Goal: Information Seeking & Learning: Find specific page/section

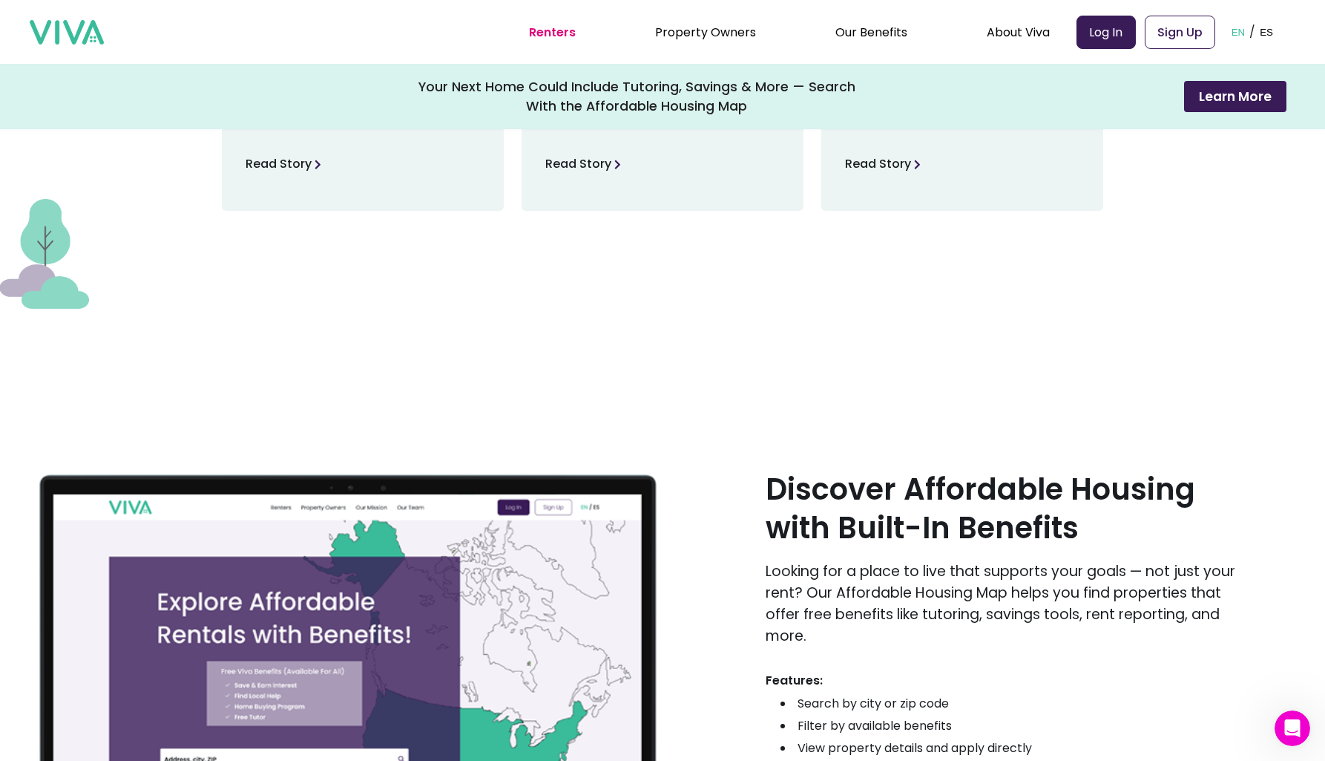
scroll to position [2556, 0]
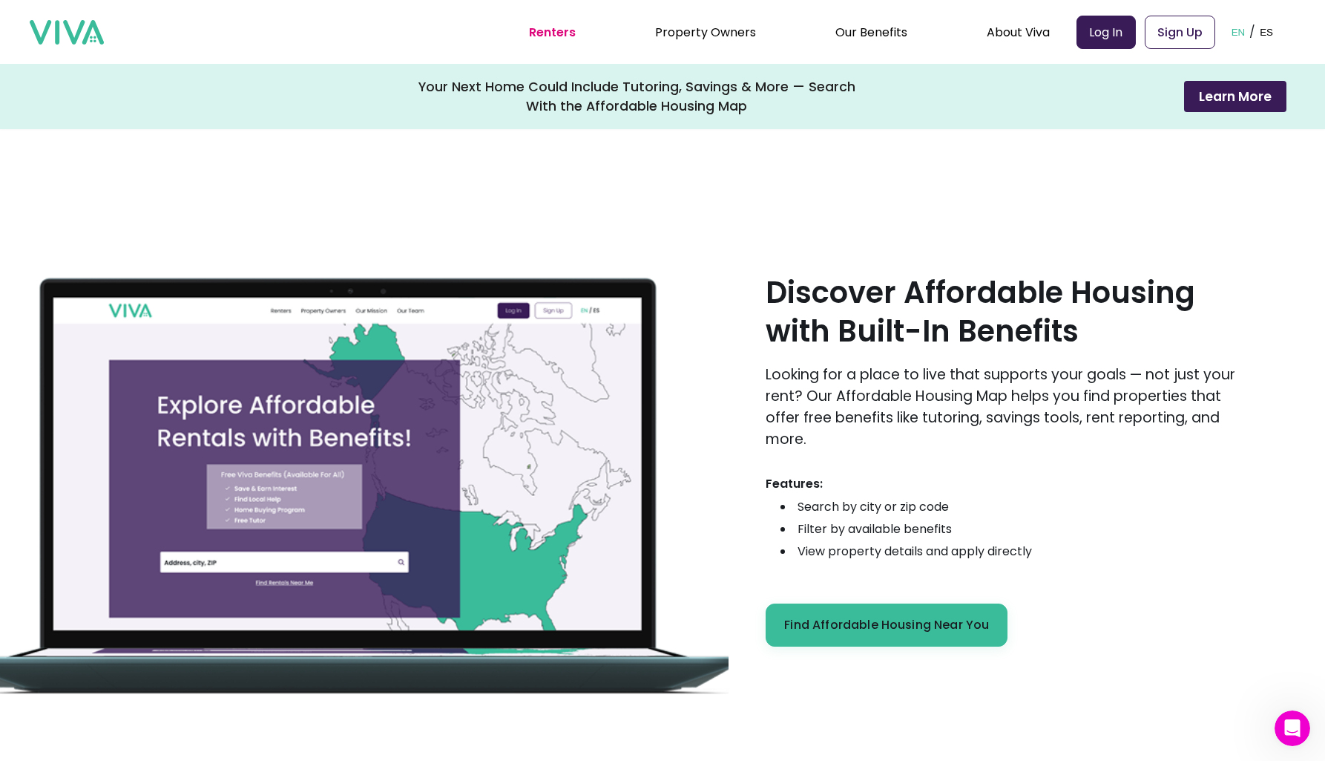
click at [736, 41] on li "Property Owners" at bounding box center [705, 32] width 101 height 19
click at [728, 27] on link "Property Owners" at bounding box center [705, 32] width 101 height 17
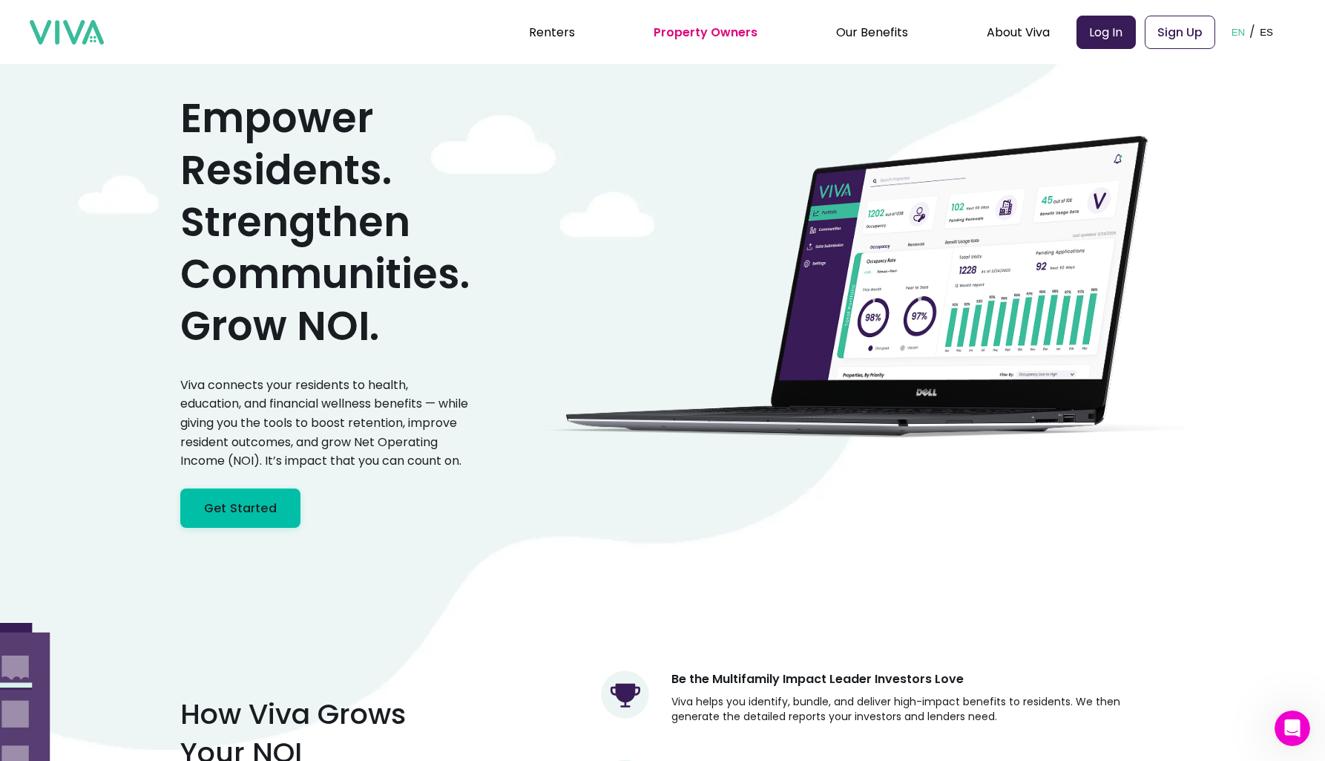
scroll to position [92, 0]
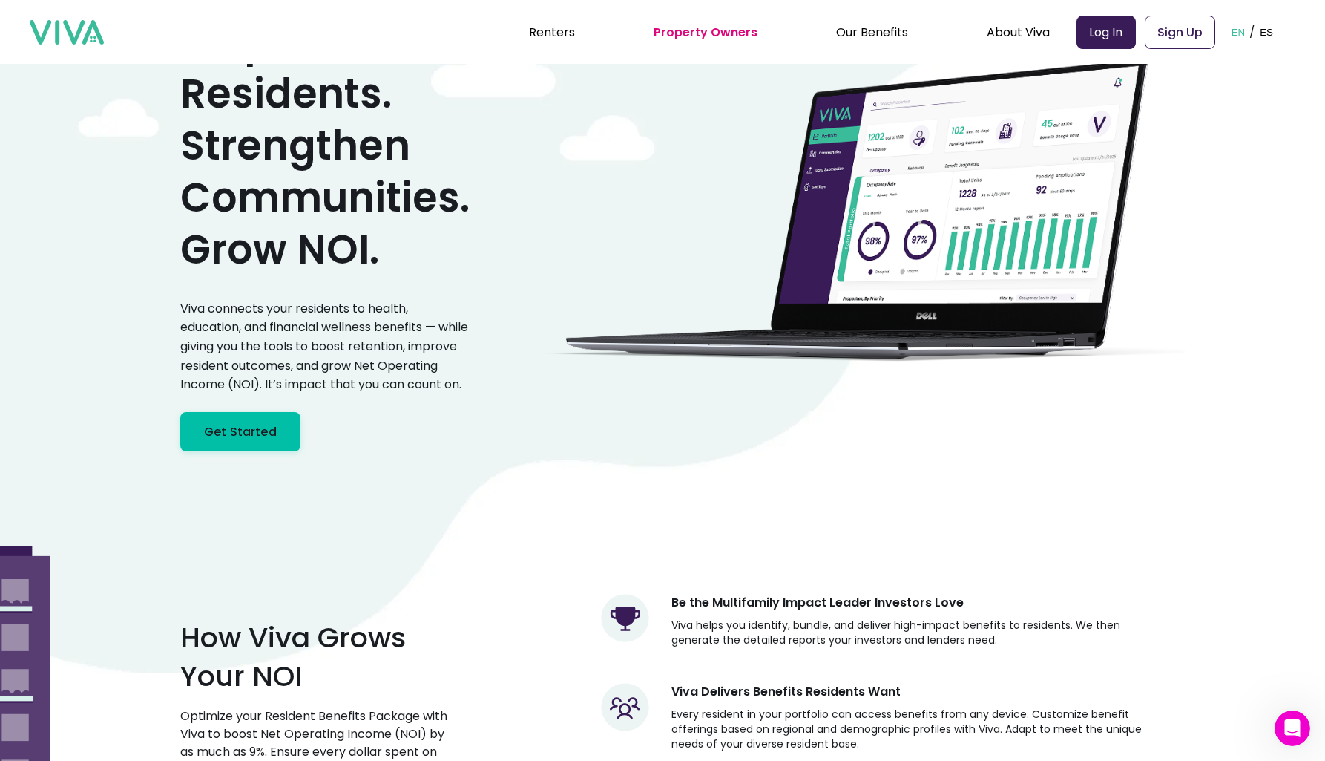
click at [264, 313] on p "Viva connects your residents to health, education, and financial wellness benef…" at bounding box center [324, 346] width 289 height 95
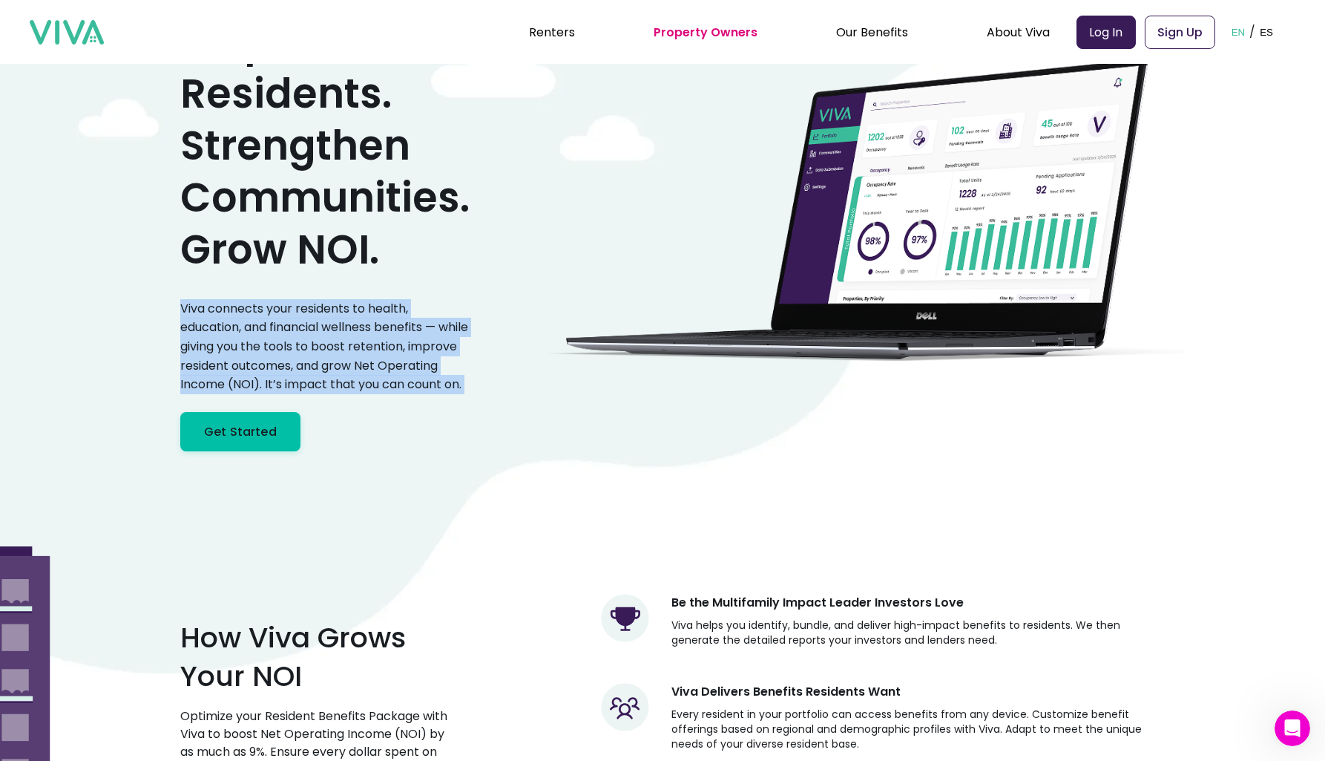
click at [226, 304] on p "Viva connects your residents to health, education, and financial wellness benef…" at bounding box center [324, 346] width 289 height 95
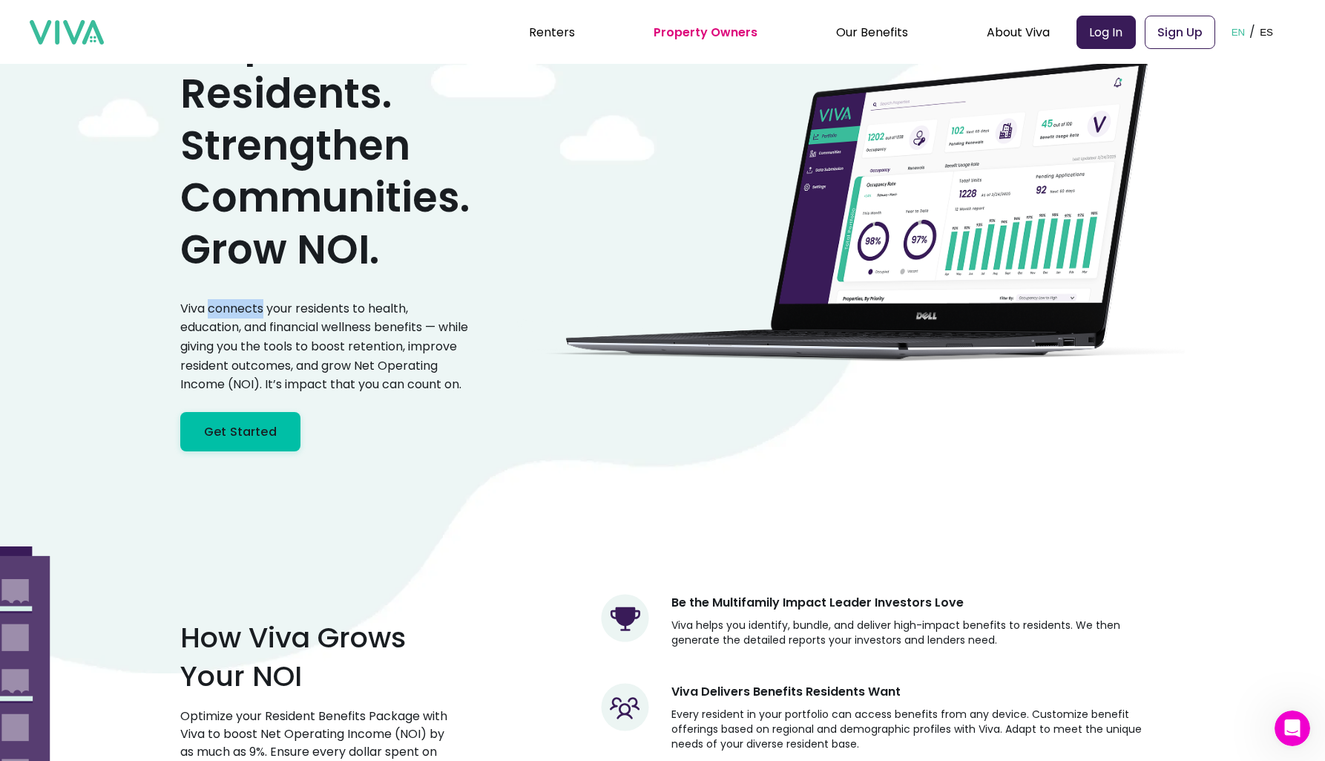
click at [226, 304] on p "Viva connects your residents to health, education, and financial wellness benef…" at bounding box center [324, 346] width 289 height 95
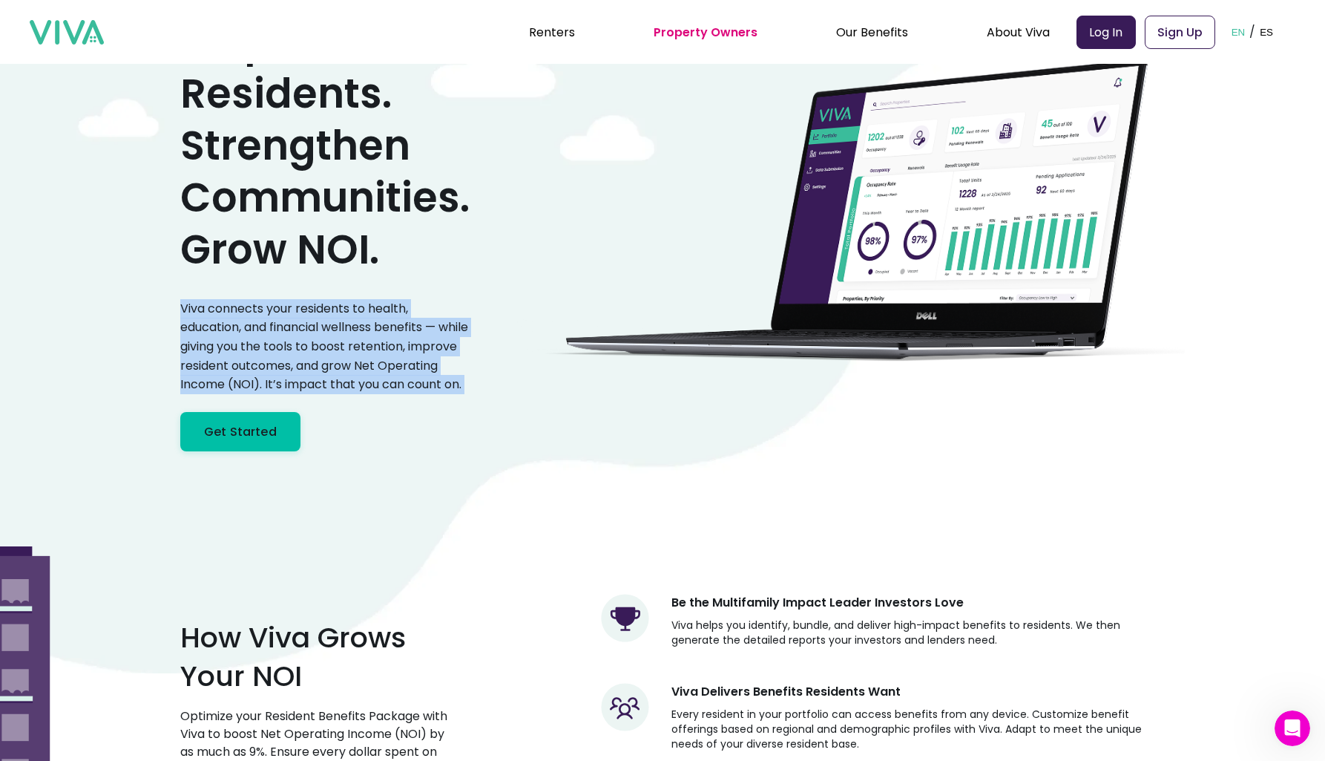
click at [226, 304] on p "Viva connects your residents to health, education, and financial wellness benef…" at bounding box center [324, 346] width 289 height 95
click at [274, 330] on p "Viva connects your residents to health, education, and financial wellness benef…" at bounding box center [324, 346] width 289 height 95
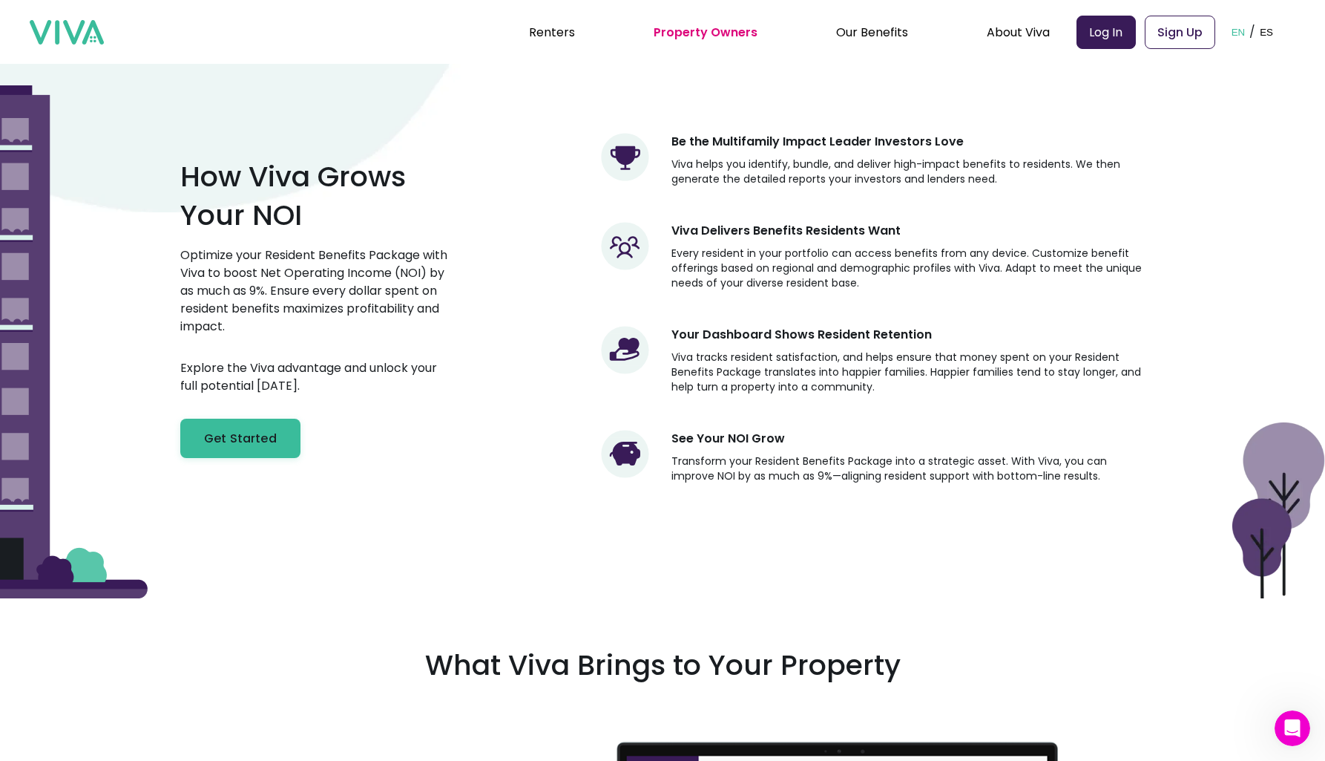
scroll to position [405, 0]
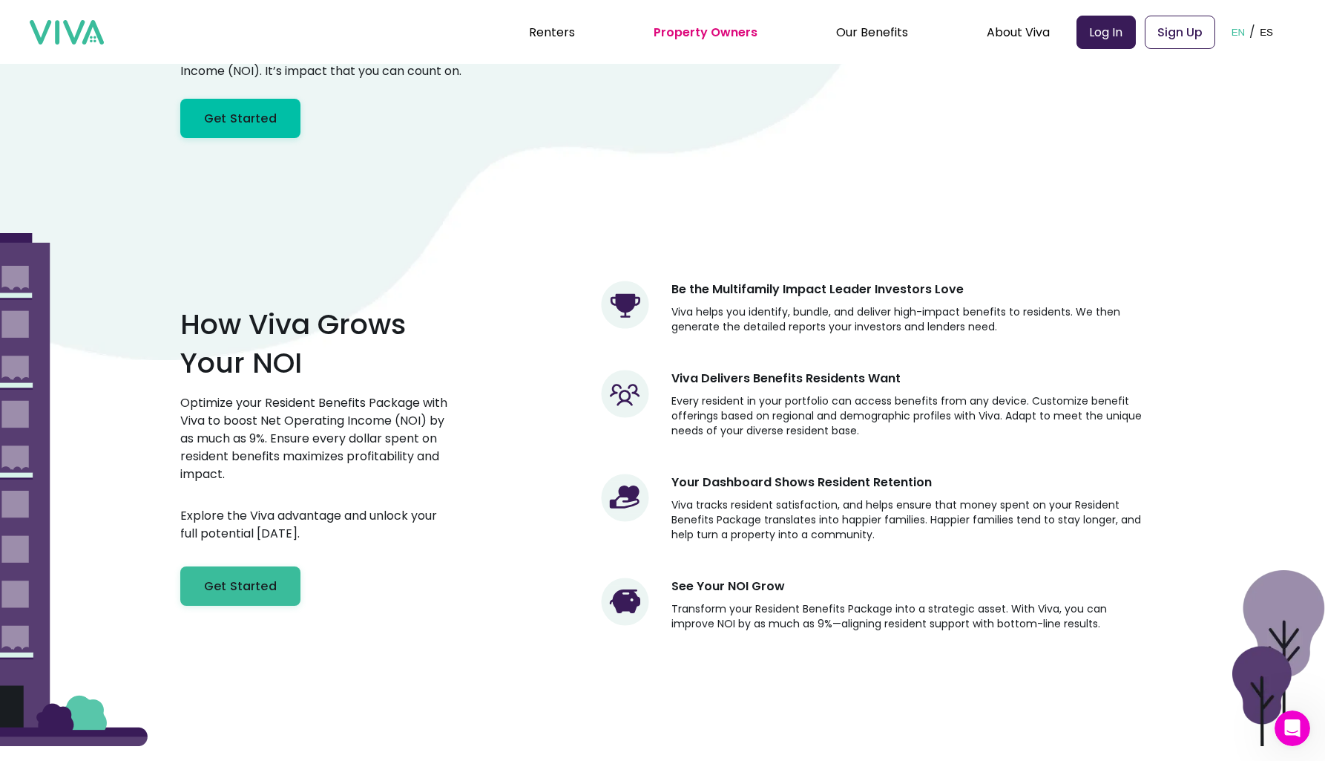
click at [413, 450] on p "Optimize your Resident Benefits Package with Viva to boost Net Operating Income…" at bounding box center [316, 438] width 272 height 89
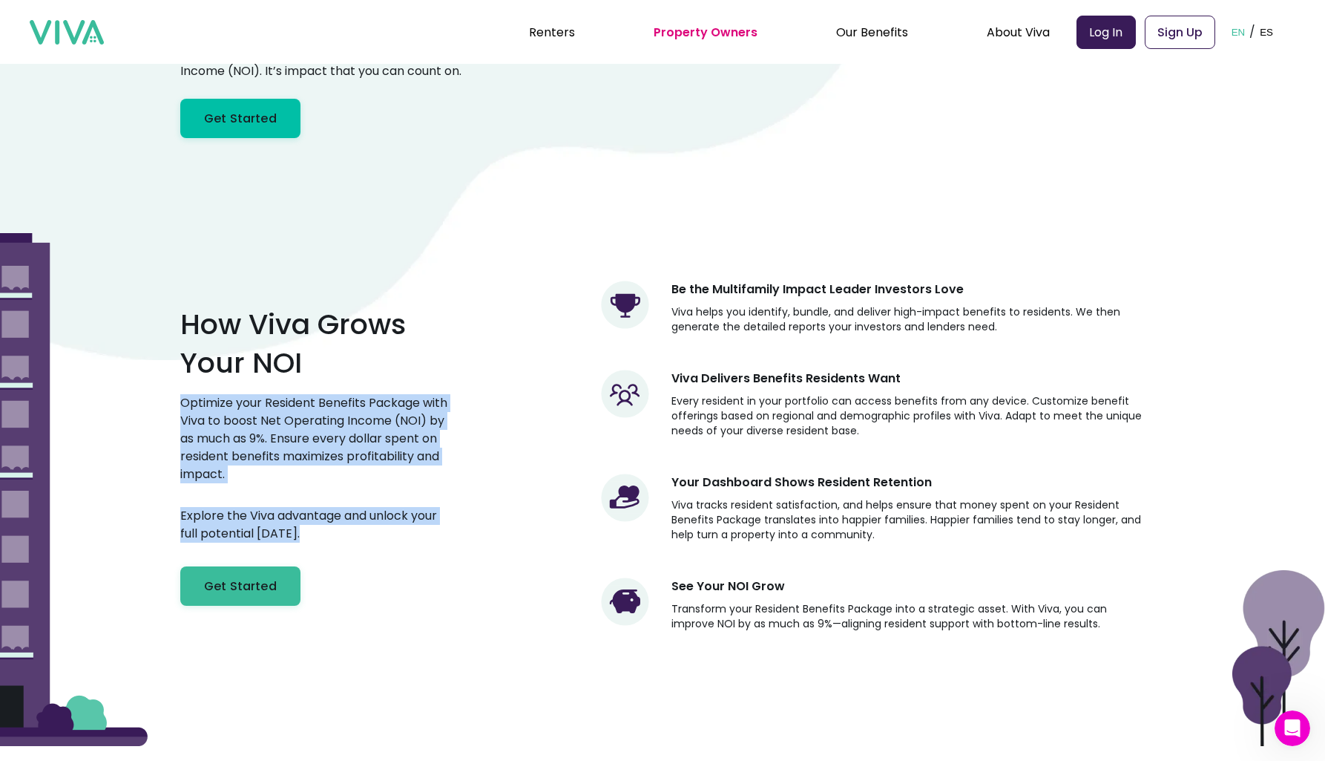
drag, startPoint x: 413, startPoint y: 450, endPoint x: 390, endPoint y: 525, distance: 77.7
click at [390, 525] on div "How Viva Grows Your NOI Optimize your Resident Benefits Package with Viva to bo…" at bounding box center [316, 455] width 272 height 301
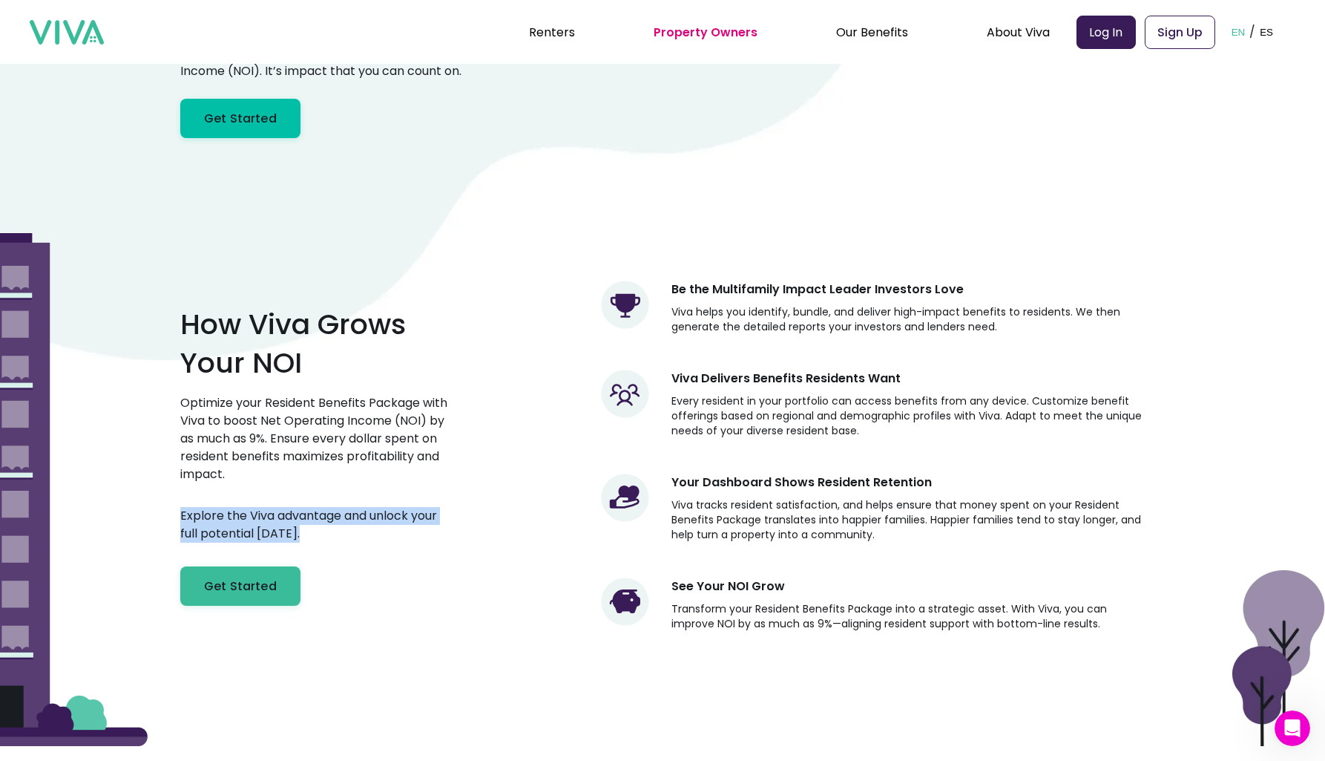
click at [390, 525] on p "Explore the Viva advantage and unlock your full potential [DATE]." at bounding box center [316, 525] width 272 height 36
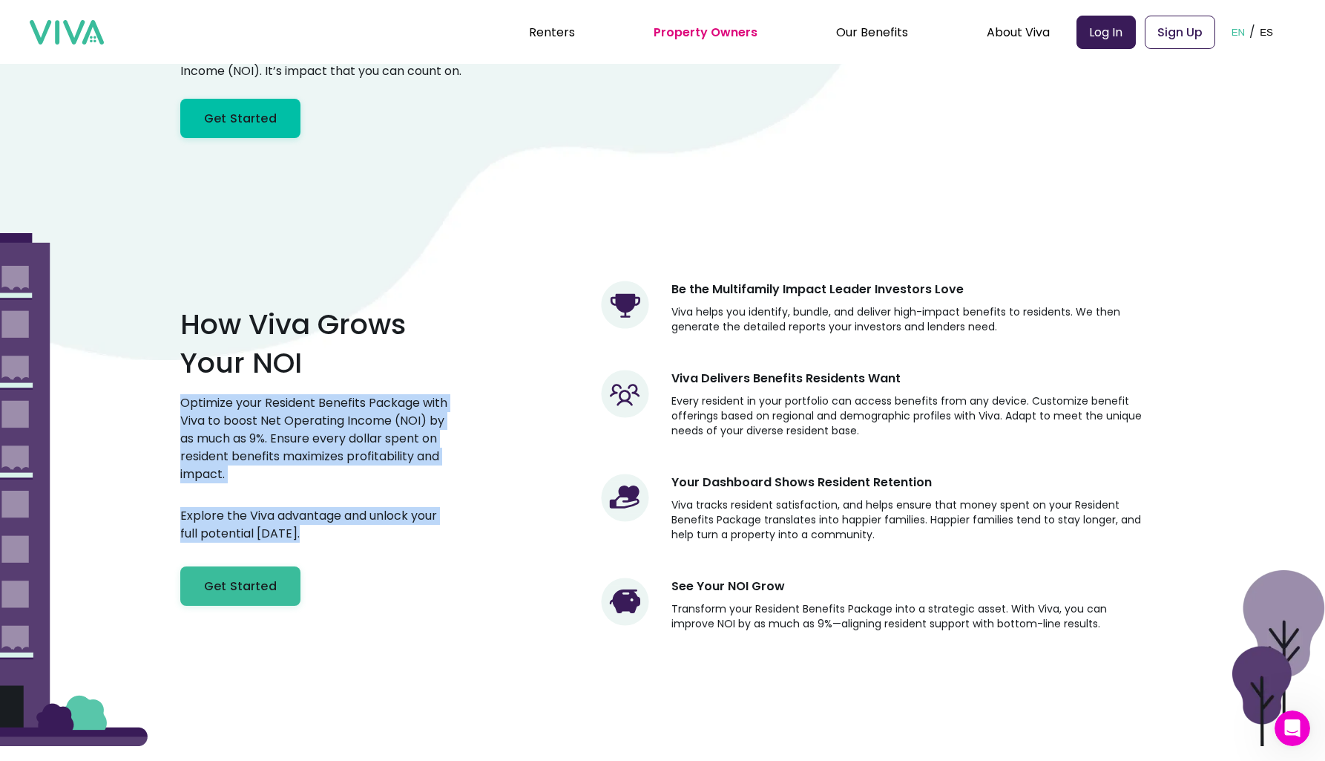
drag, startPoint x: 389, startPoint y: 525, endPoint x: 399, endPoint y: 477, distance: 49.3
click at [399, 477] on div "How Viva Grows Your NOI Optimize your Resident Benefits Package with Viva to bo…" at bounding box center [316, 455] width 272 height 301
click at [399, 477] on p "Optimize your Resident Benefits Package with Viva to boost Net Operating Income…" at bounding box center [316, 438] width 272 height 89
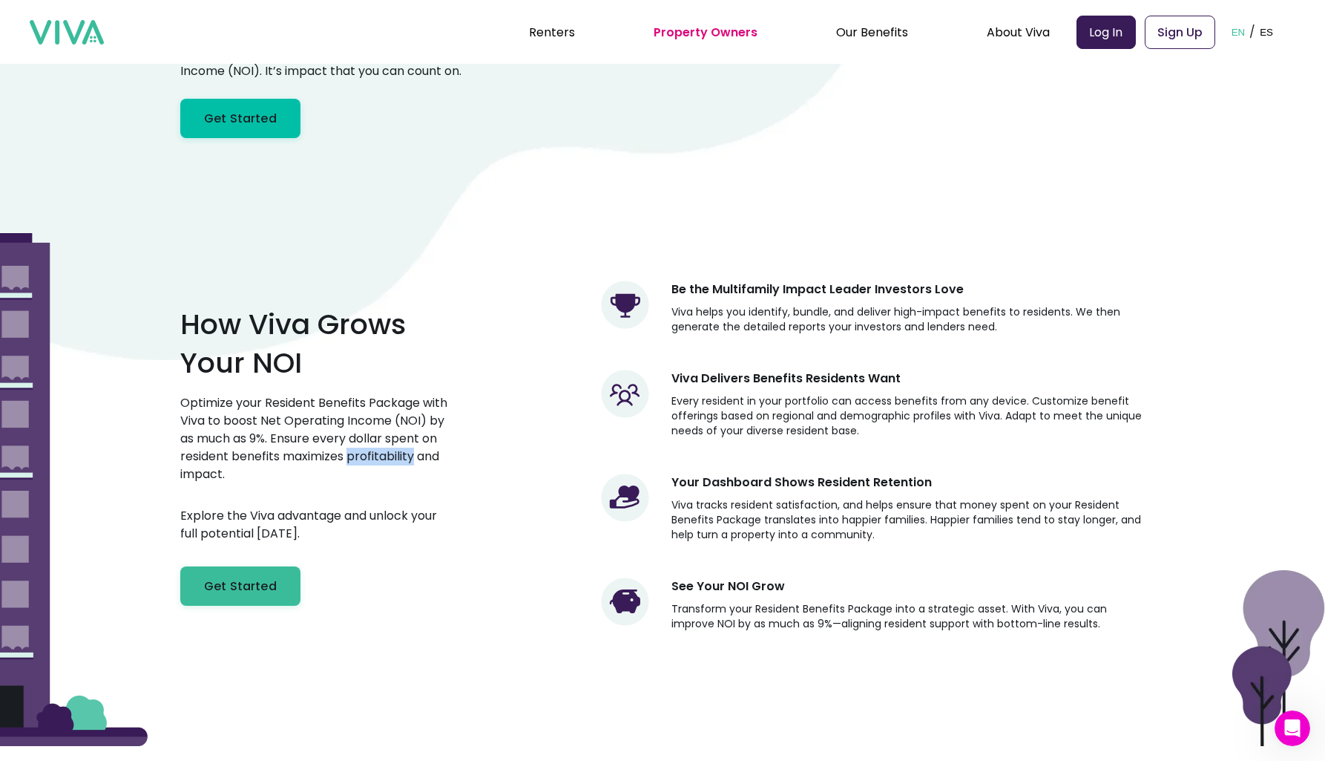
click at [399, 477] on p "Optimize your Resident Benefits Package with Viva to boost Net Operating Income…" at bounding box center [316, 438] width 272 height 89
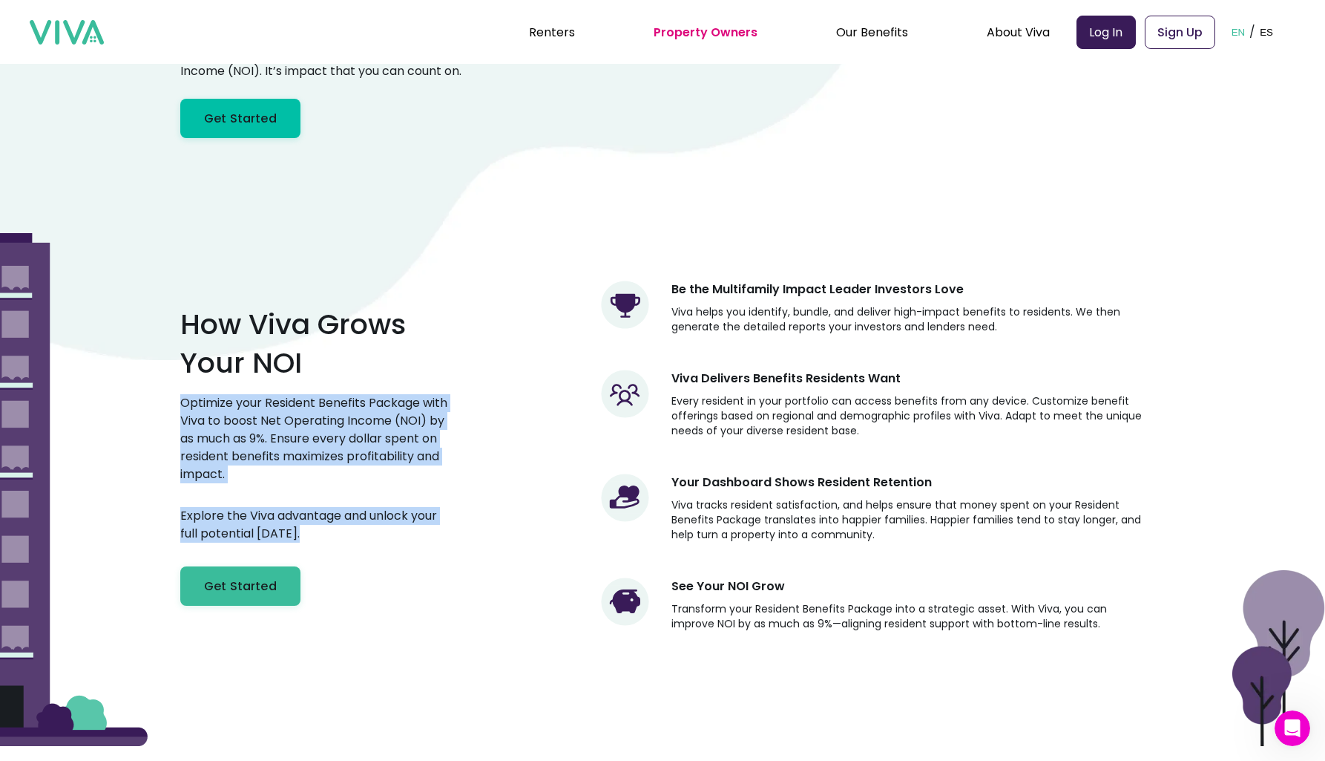
drag, startPoint x: 399, startPoint y: 477, endPoint x: 397, endPoint y: 522, distance: 45.3
click at [397, 522] on div "How Viva Grows Your NOI Optimize your Resident Benefits Package with Viva to bo…" at bounding box center [316, 455] width 272 height 301
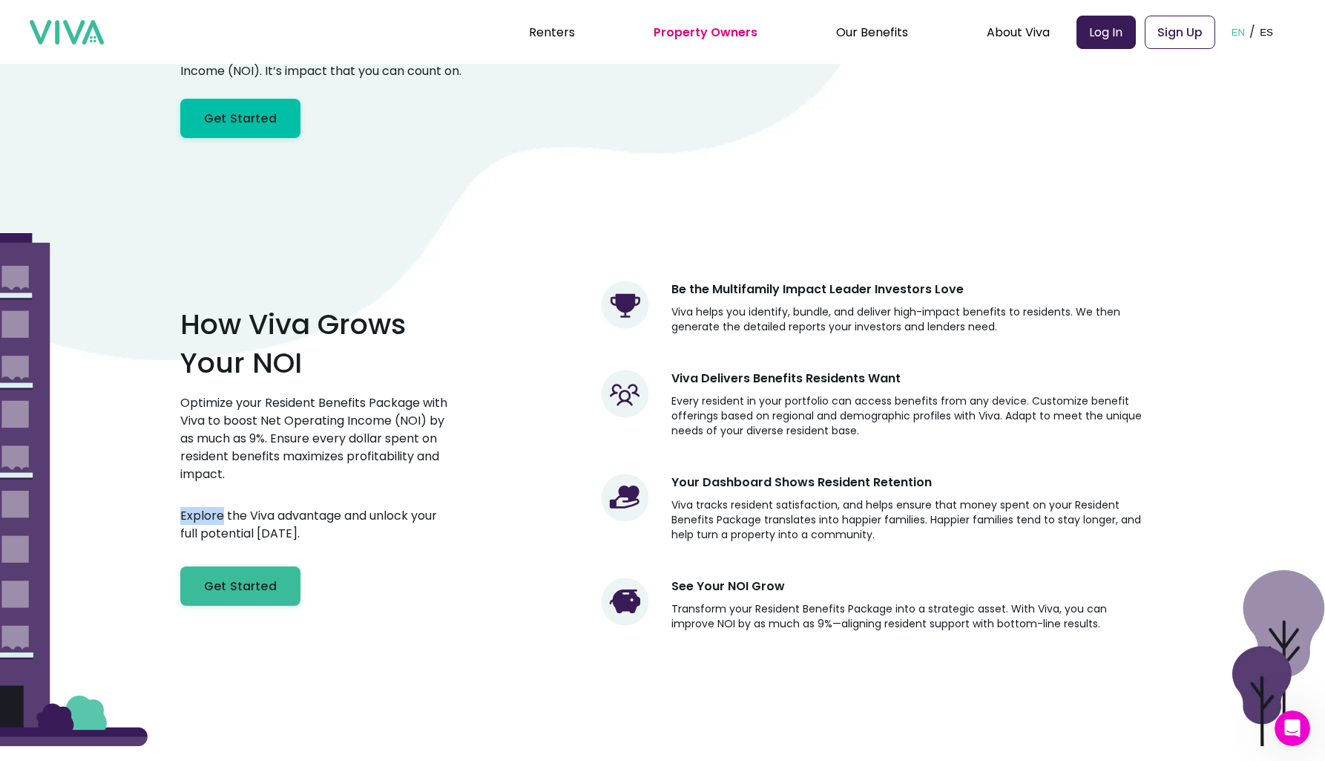
click at [396, 522] on div "How Viva Grows Your NOI Optimize your Resident Benefits Package with Viva to bo…" at bounding box center [316, 455] width 272 height 301
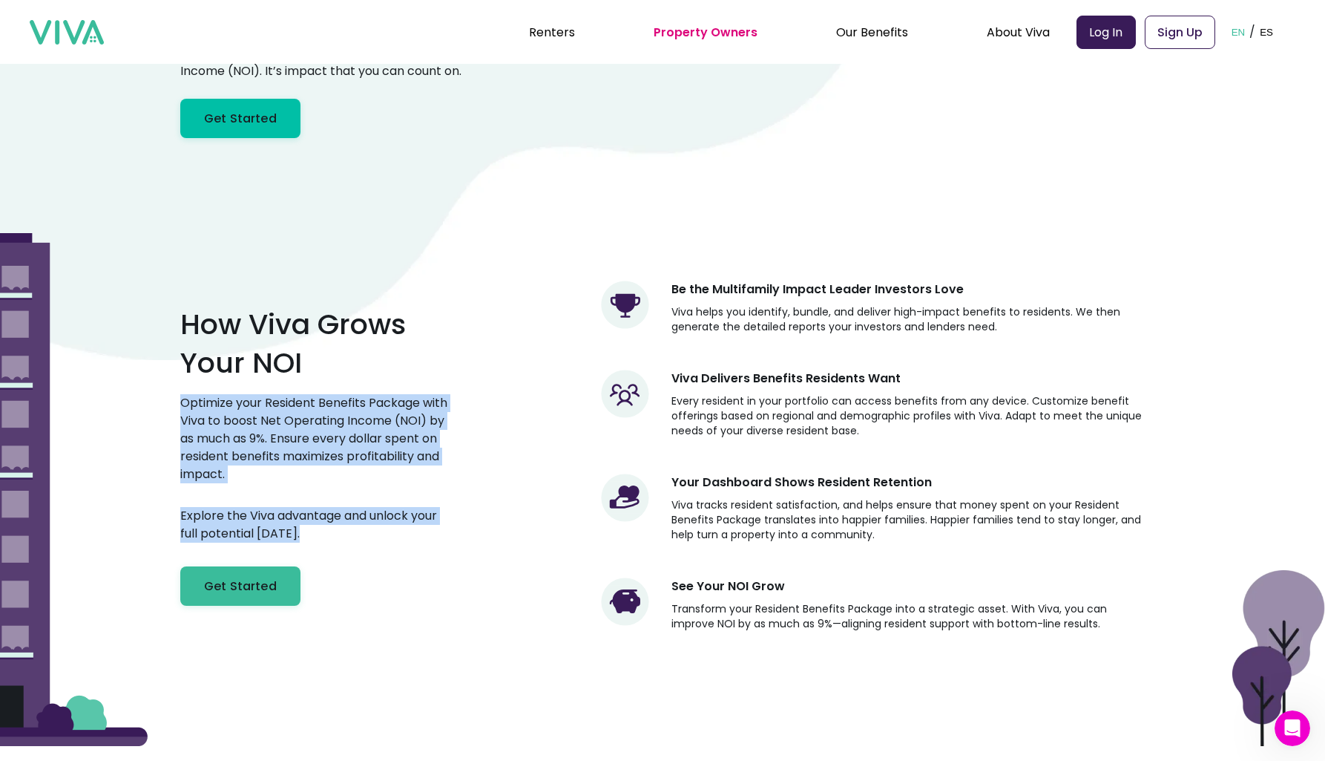
drag, startPoint x: 396, startPoint y: 522, endPoint x: 393, endPoint y: 480, distance: 42.5
click at [393, 480] on div "How Viva Grows Your NOI Optimize your Resident Benefits Package with Viva to bo…" at bounding box center [316, 455] width 272 height 301
click at [393, 480] on p "Optimize your Resident Benefits Package with Viva to boost Net Operating Income…" at bounding box center [316, 438] width 272 height 89
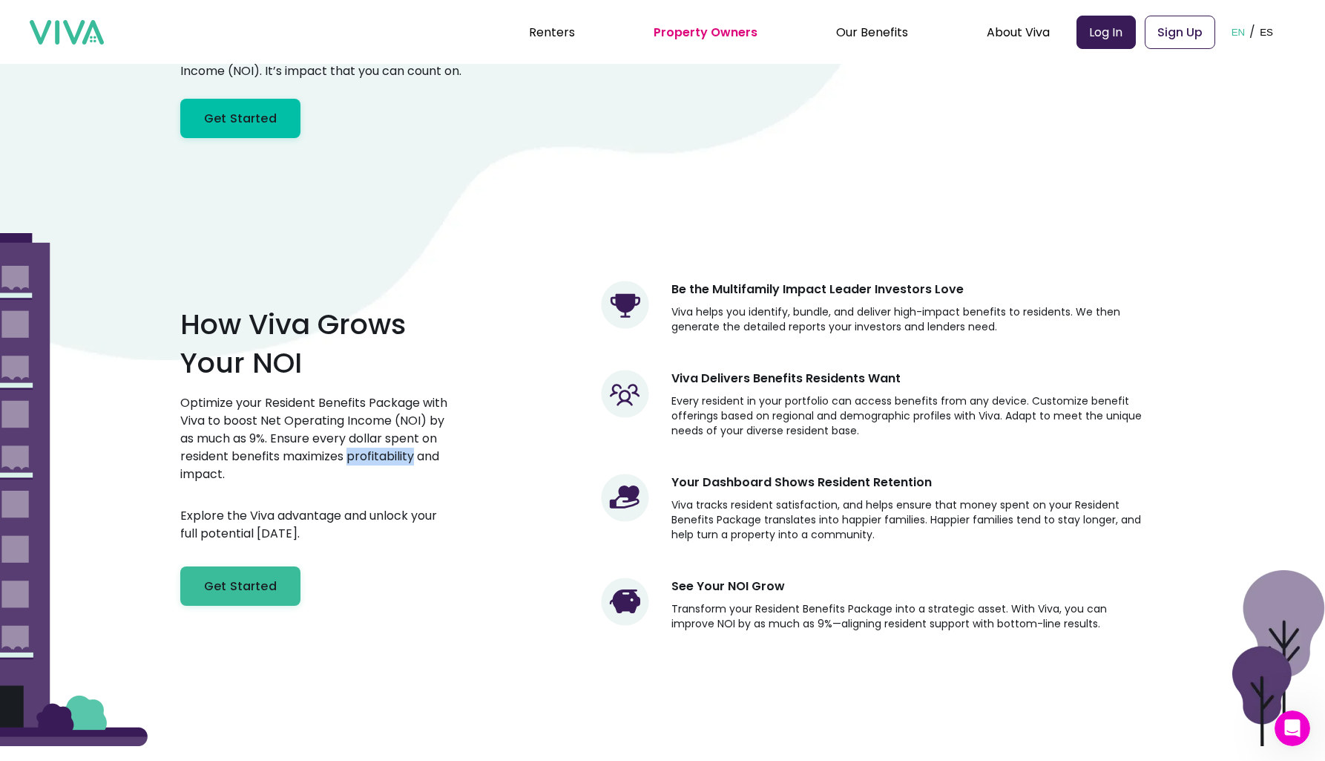
click at [391, 480] on p "Optimize your Resident Benefits Package with Viva to boost Net Operating Income…" at bounding box center [316, 438] width 272 height 89
click at [399, 537] on p "Explore the Viva advantage and unlock your full potential [DATE]." at bounding box center [316, 525] width 272 height 36
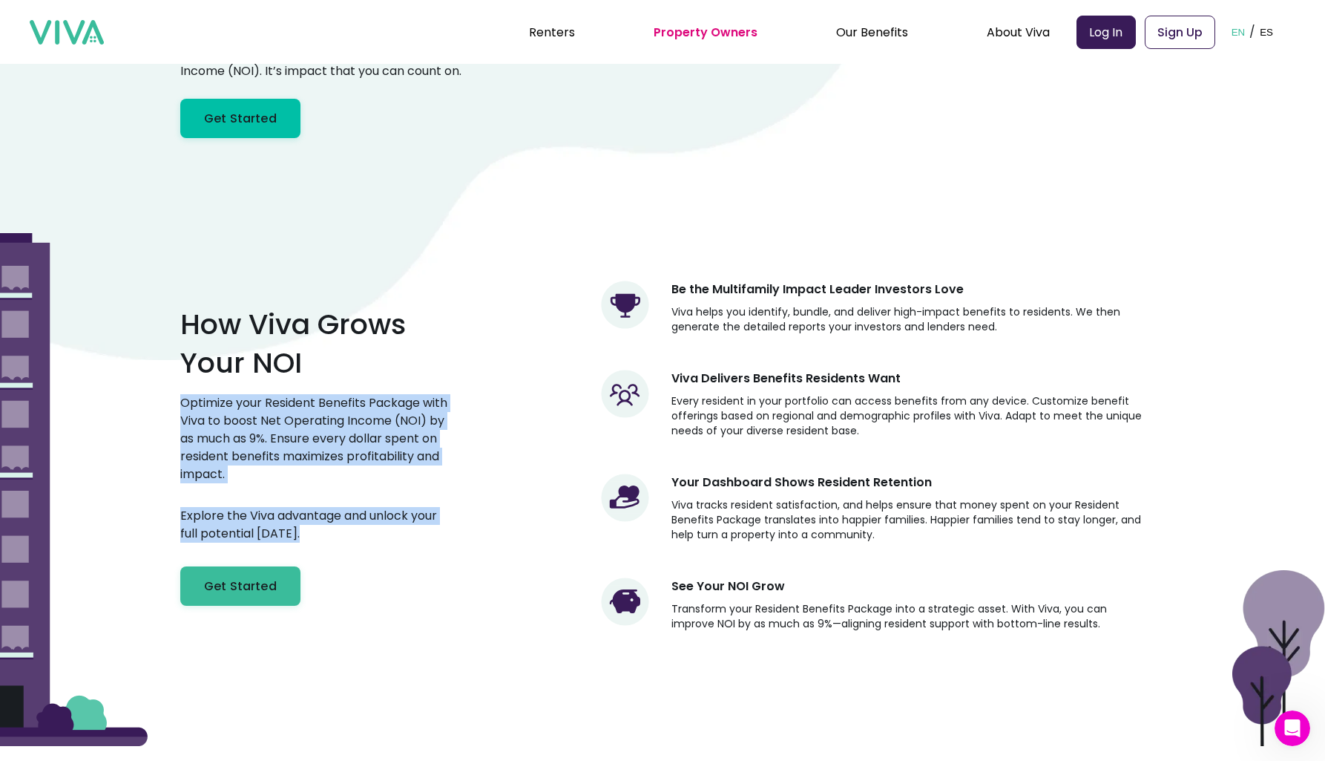
click at [410, 479] on div "How Viva Grows Your NOI Optimize your Resident Benefits Package with Viva to bo…" at bounding box center [316, 455] width 272 height 301
click at [410, 479] on p "Optimize your Resident Benefits Package with Viva to boost Net Operating Income…" at bounding box center [316, 438] width 272 height 89
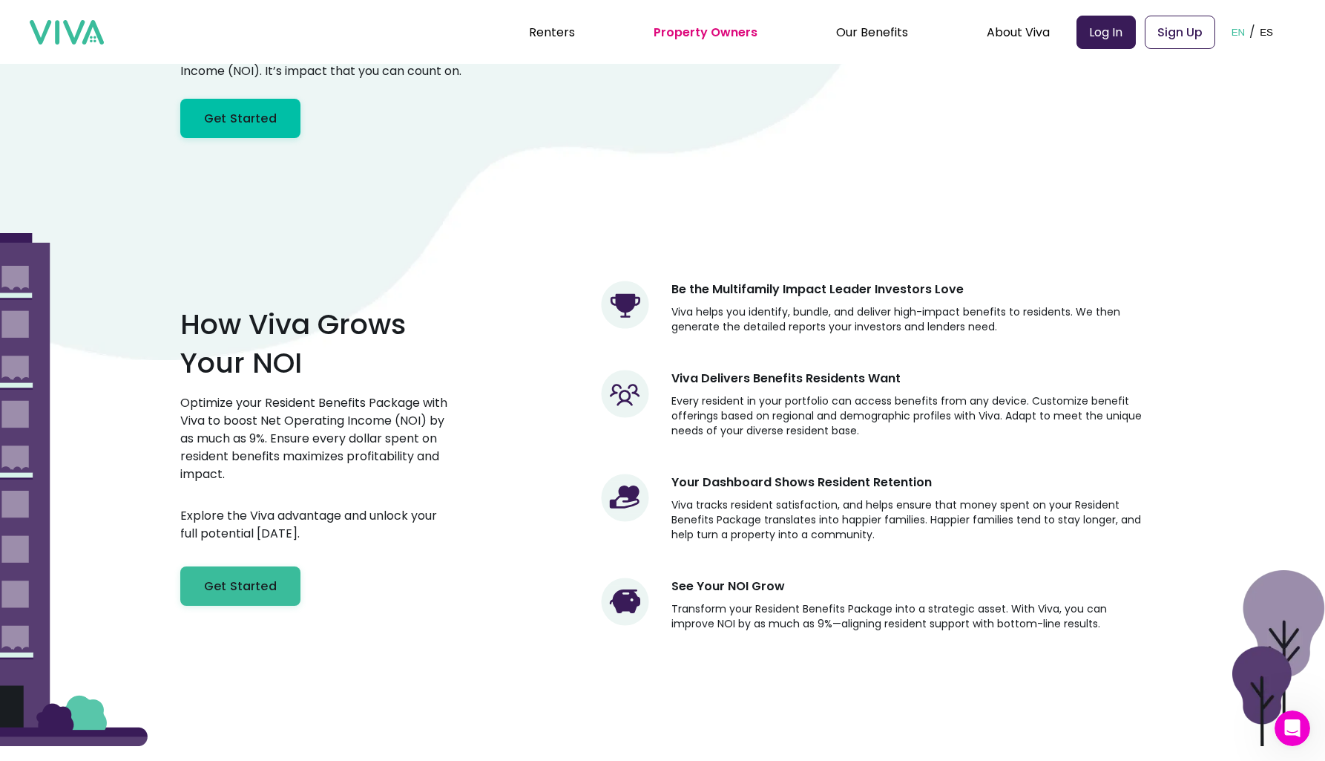
click at [913, 334] on p "Viva helps you identify, bundle, and deliver high-impact benefits to residents.…" at bounding box center [908, 319] width 473 height 30
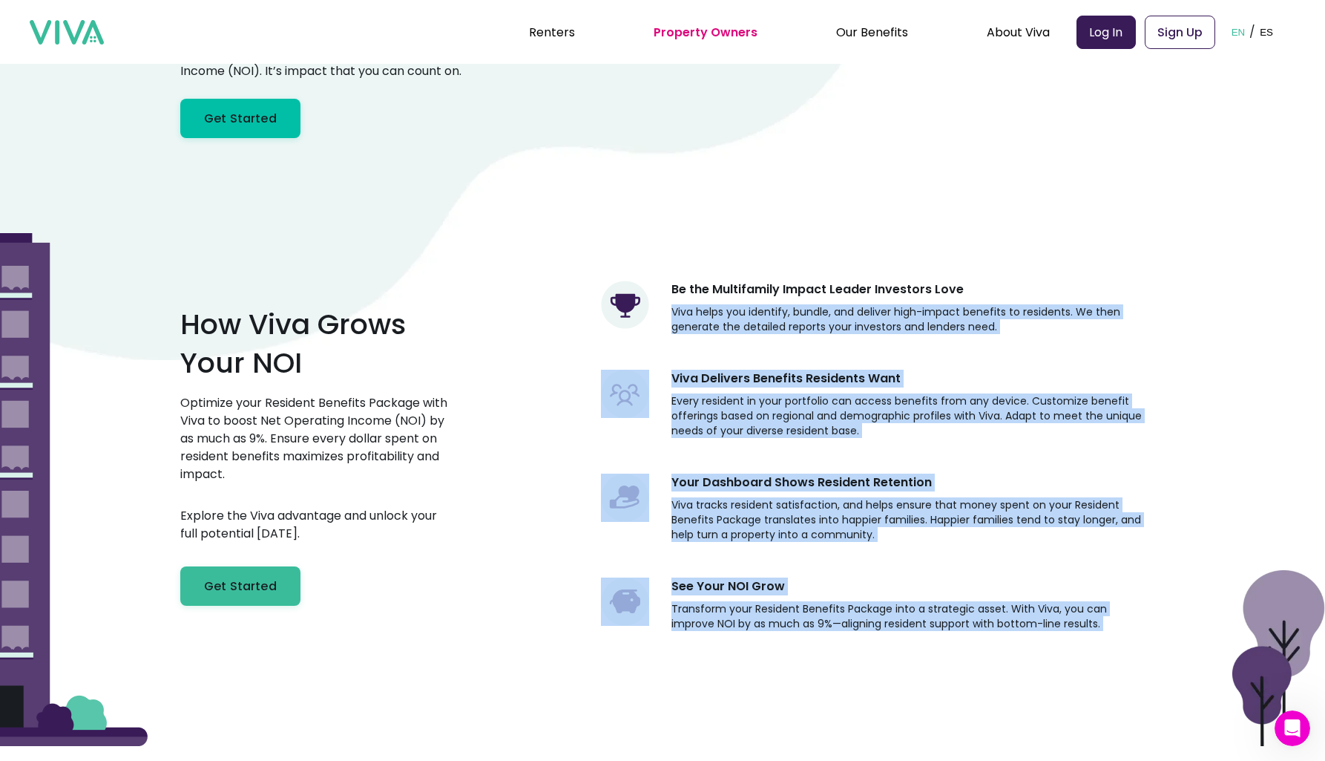
drag, startPoint x: 913, startPoint y: 347, endPoint x: 941, endPoint y: 643, distance: 296.7
click at [941, 643] on div "Be the Multifamily Impact Leader Investors Love Viva helps you identify, bundle…" at bounding box center [873, 462] width 544 height 386
click at [941, 631] on p "Transform your Resident Benefits Package into a strategic asset. With Viva, you…" at bounding box center [908, 616] width 473 height 30
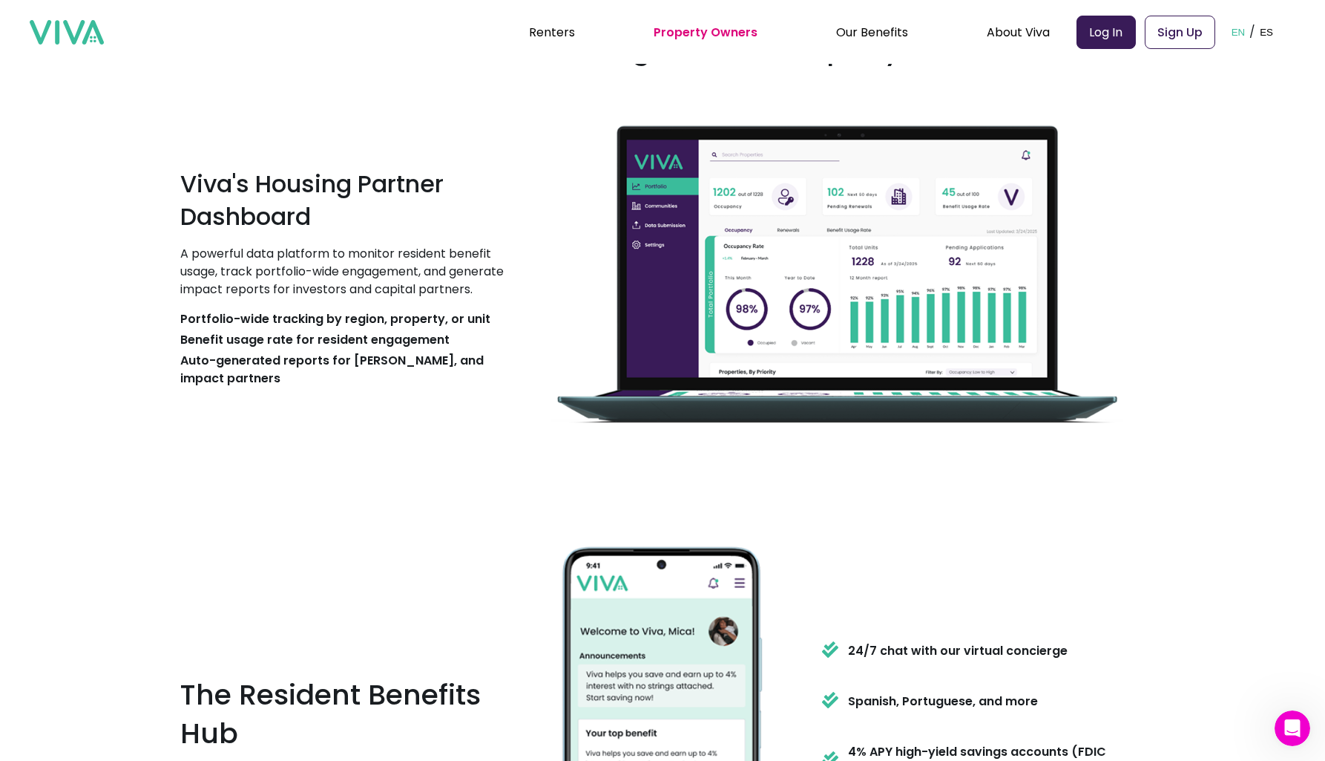
scroll to position [1348, 0]
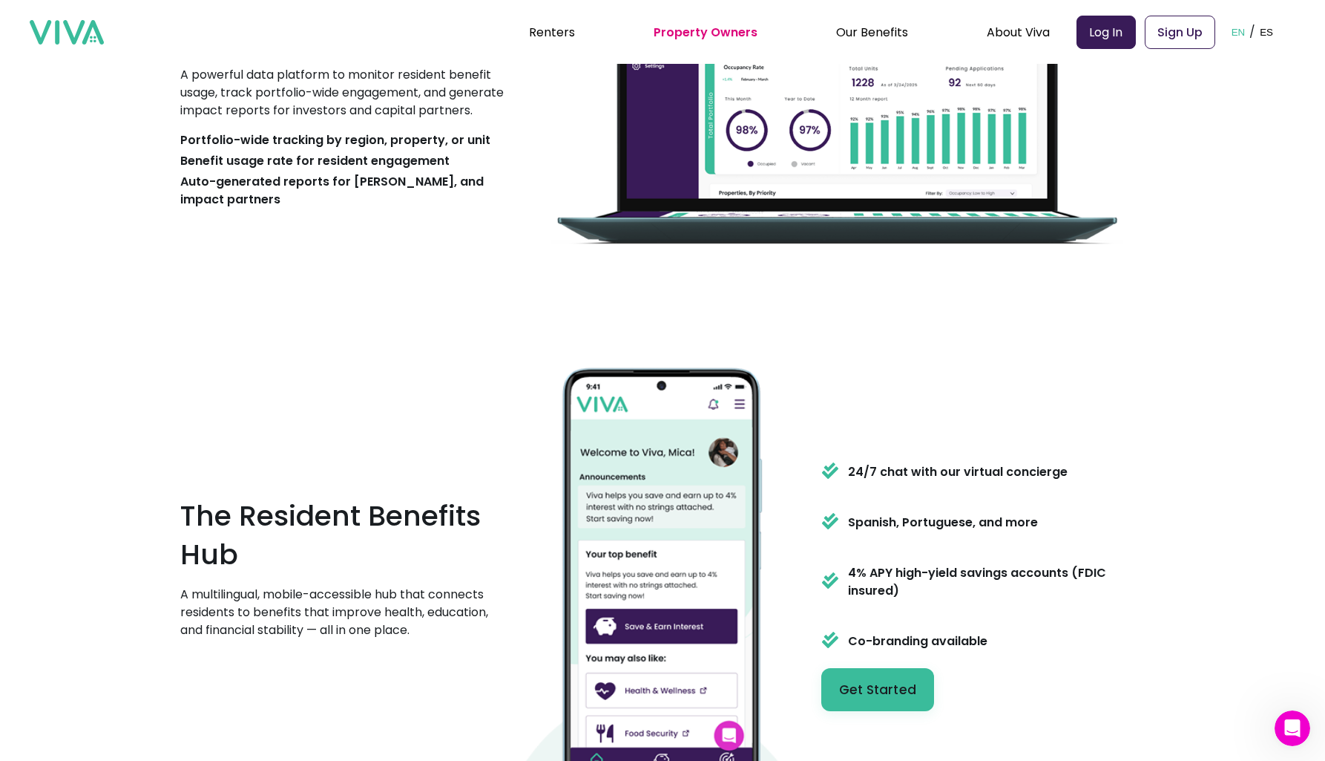
click at [394, 119] on p "A powerful data platform to monitor resident benefit usage, track portfolio-wid…" at bounding box center [347, 92] width 334 height 53
click at [392, 119] on p "A powerful data platform to monitor resident benefit usage, track portfolio-wid…" at bounding box center [347, 92] width 334 height 53
click at [391, 119] on p "A powerful data platform to monitor resident benefit usage, track portfolio-wid…" at bounding box center [347, 92] width 334 height 53
click at [377, 119] on p "A powerful data platform to monitor resident benefit usage, track portfolio-wid…" at bounding box center [347, 92] width 334 height 53
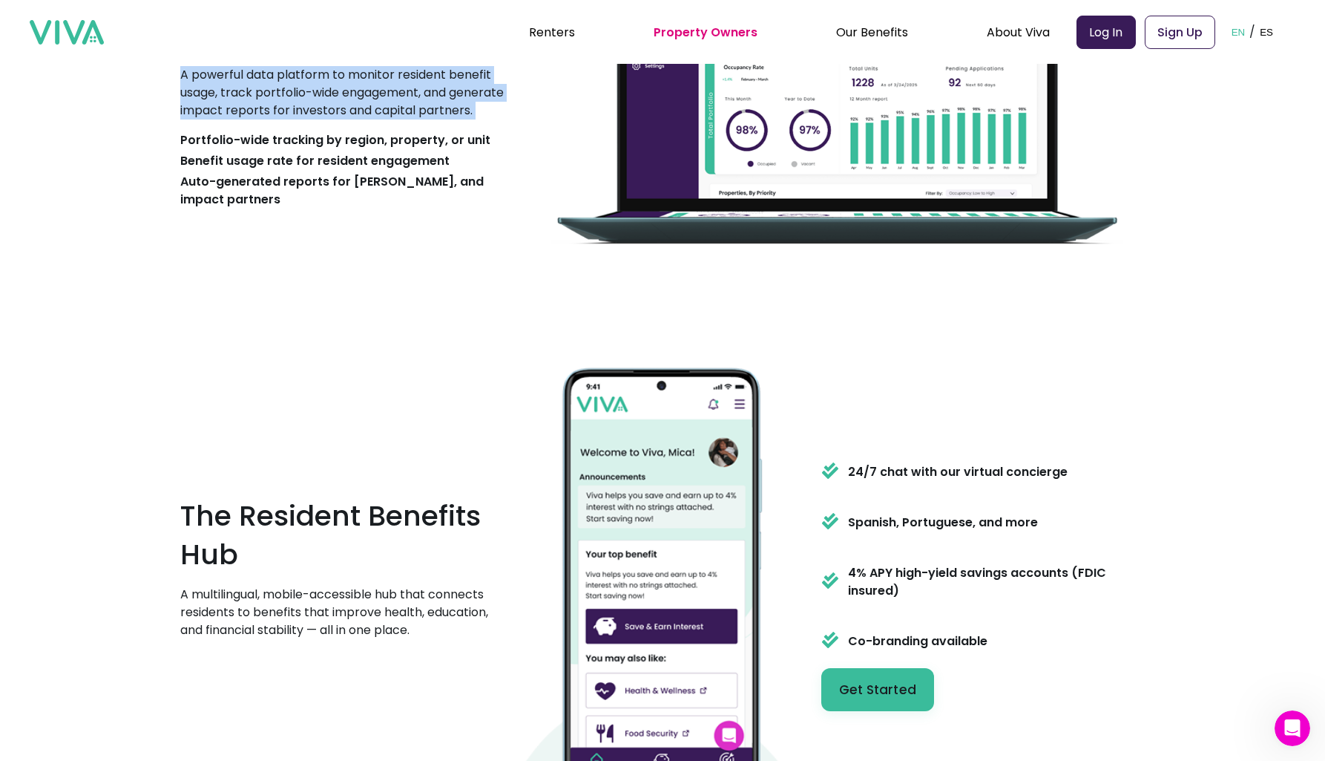
click at [377, 119] on p "A powerful data platform to monitor resident benefit usage, track portfolio-wid…" at bounding box center [347, 92] width 334 height 53
drag, startPoint x: 377, startPoint y: 122, endPoint x: 384, endPoint y: 143, distance: 22.5
click at [384, 143] on div "Viva's Housing Partner Dashboard A powerful data platform to monitor resident b…" at bounding box center [347, 90] width 334 height 240
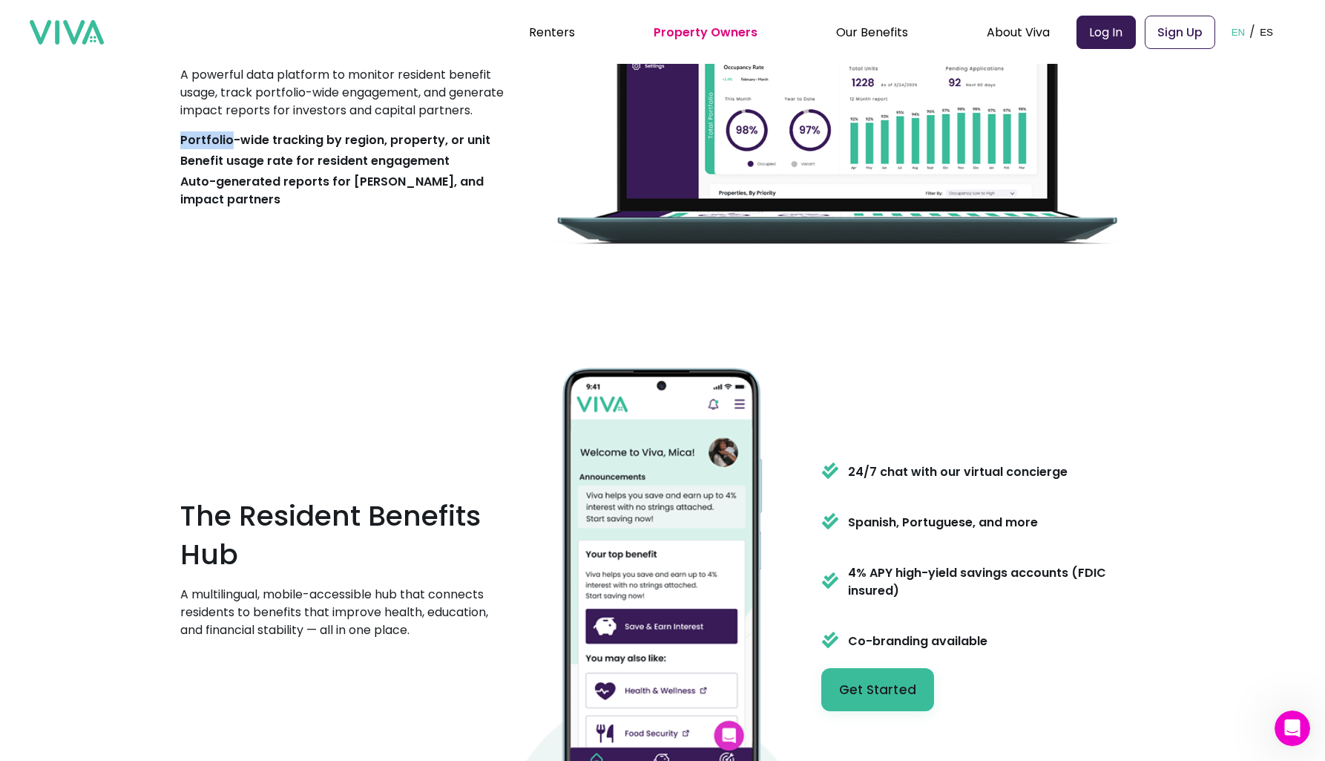
click at [384, 143] on div "Viva's Housing Partner Dashboard A powerful data platform to monitor resident b…" at bounding box center [347, 90] width 334 height 240
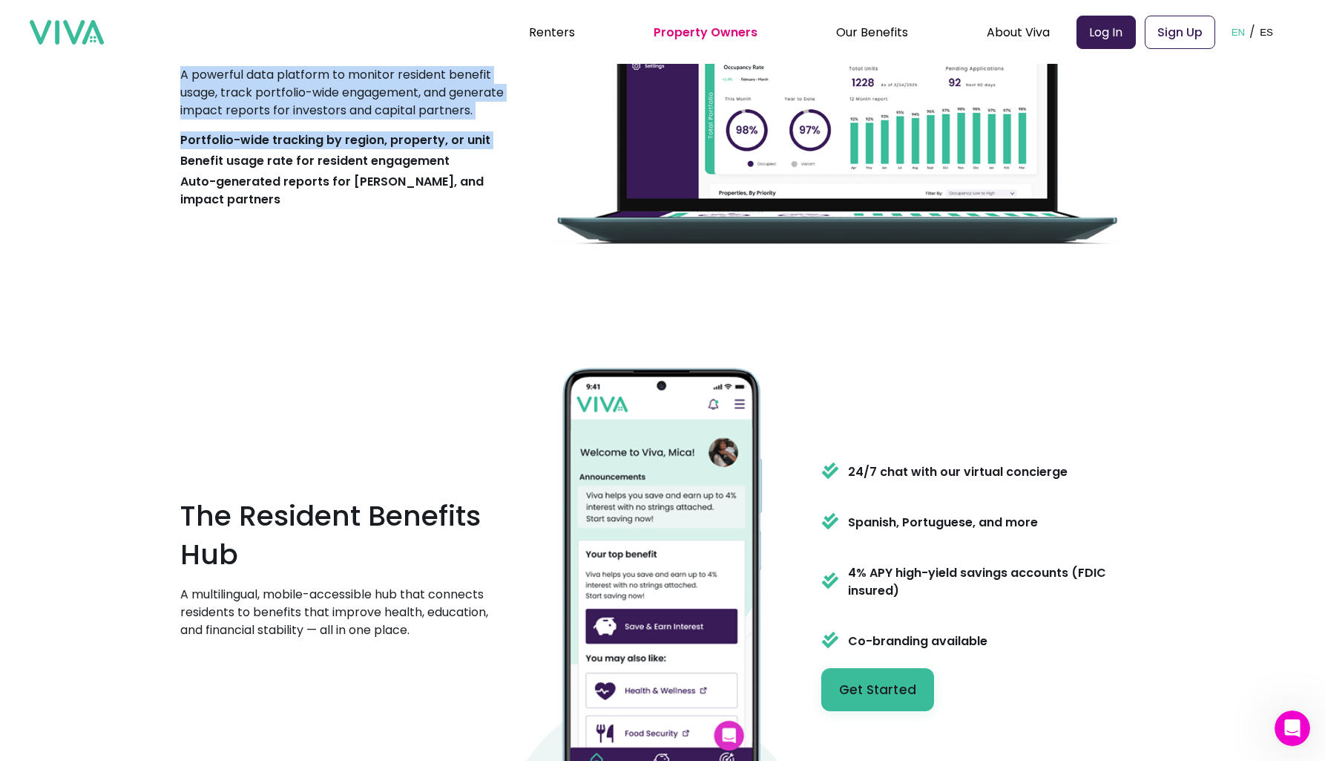
drag, startPoint x: 384, startPoint y: 143, endPoint x: 387, endPoint y: 125, distance: 18.8
click at [387, 125] on div "Viva's Housing Partner Dashboard A powerful data platform to monitor resident b…" at bounding box center [347, 90] width 334 height 240
click at [387, 119] on p "A powerful data platform to monitor resident benefit usage, track portfolio-wid…" at bounding box center [347, 92] width 334 height 53
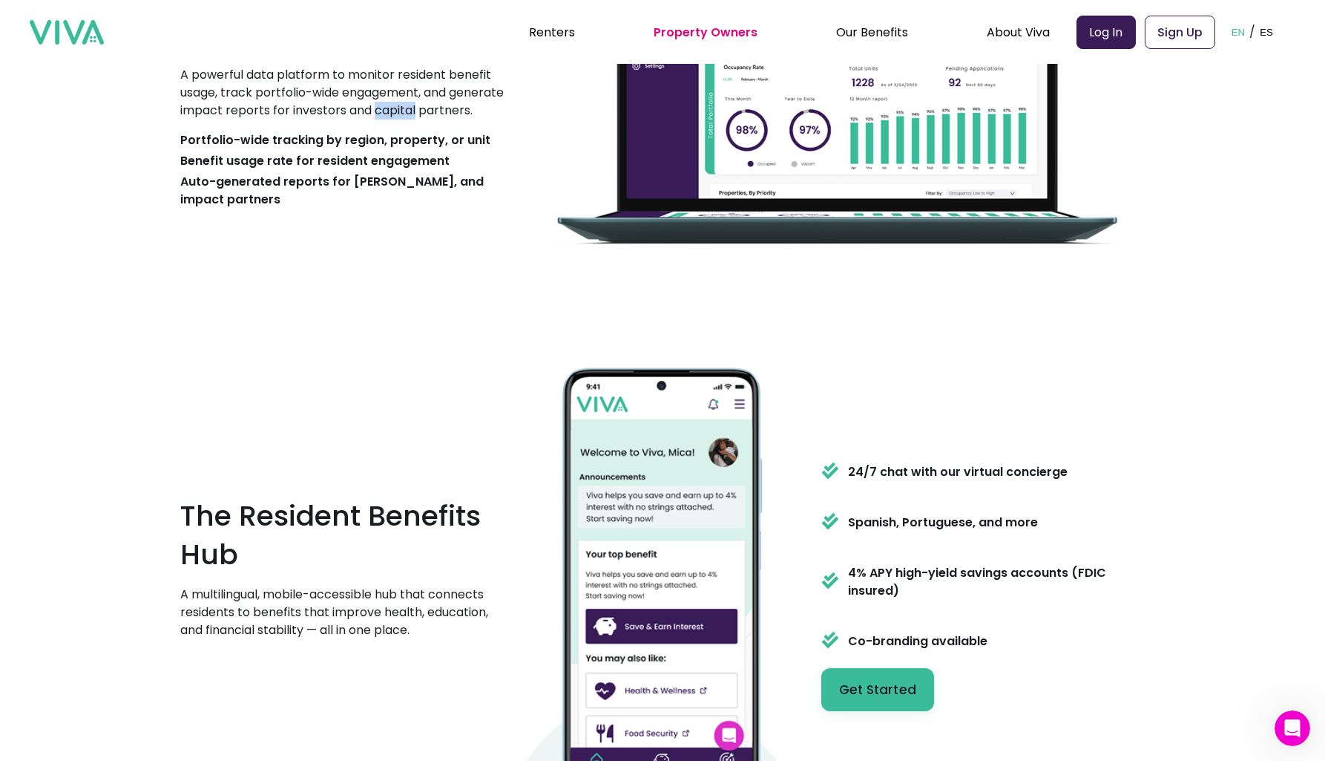
click at [387, 119] on p "A powerful data platform to monitor resident benefit usage, track portfolio-wid…" at bounding box center [347, 92] width 334 height 53
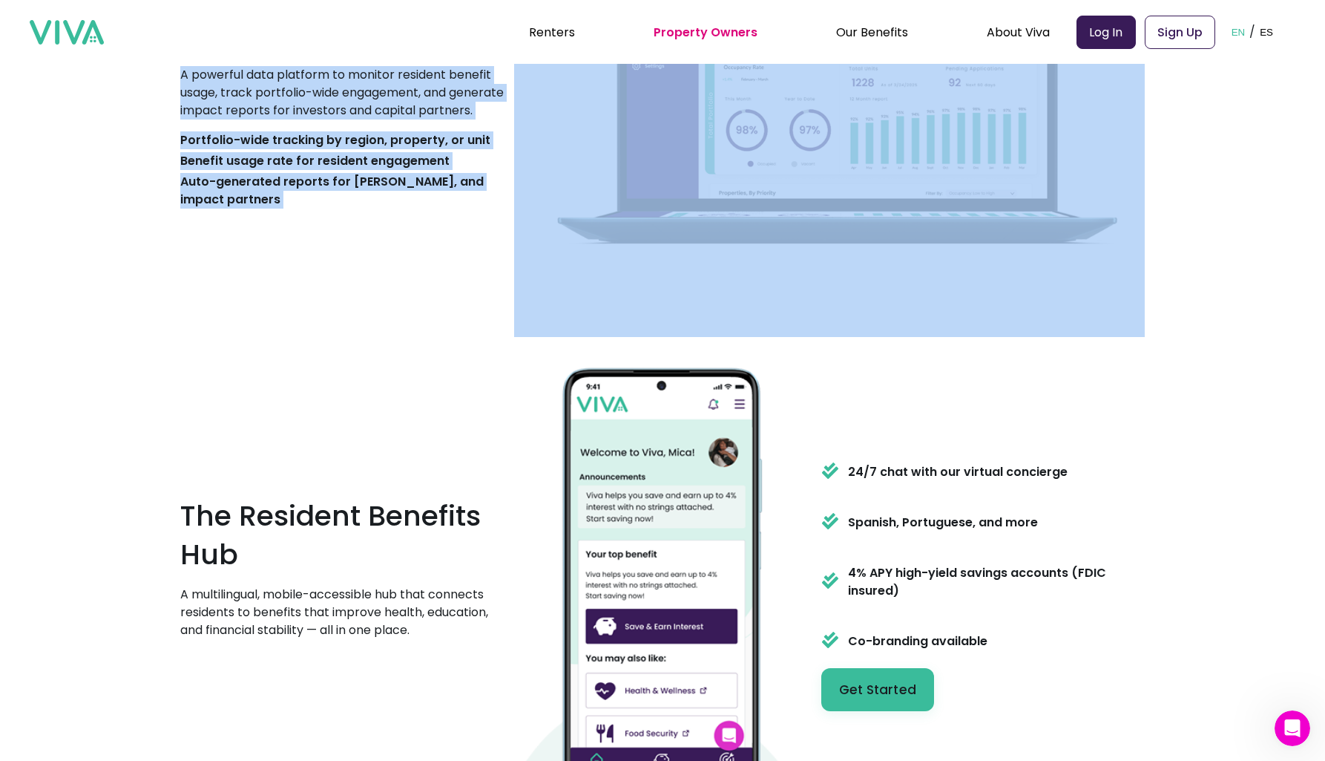
drag, startPoint x: 387, startPoint y: 125, endPoint x: 232, endPoint y: 206, distance: 174.6
click at [232, 206] on div "Viva's Housing Partner Dashboard A powerful data platform to monitor resident b…" at bounding box center [347, 90] width 334 height 240
click at [232, 206] on p "Auto-generated reports for [PERSON_NAME], and impact partners" at bounding box center [347, 191] width 334 height 36
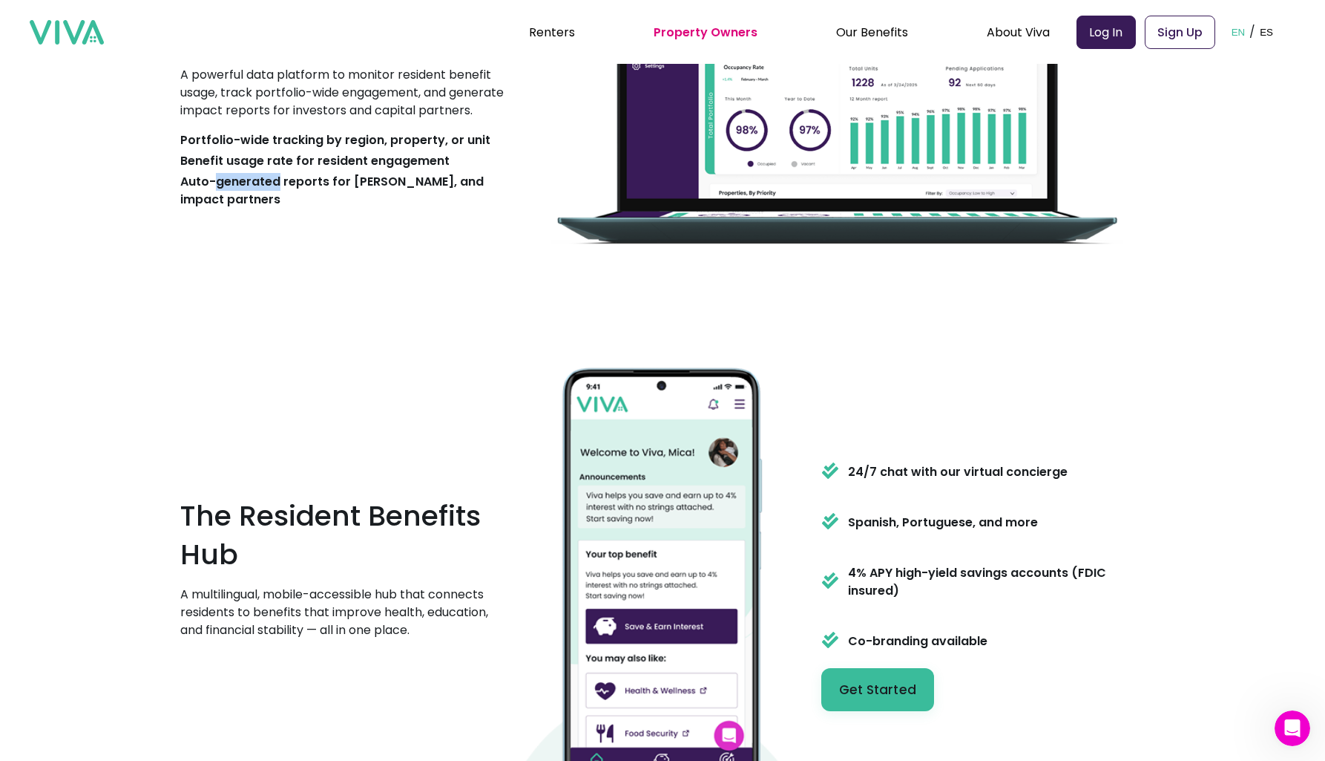
click at [232, 206] on p "Auto-generated reports for [PERSON_NAME], and impact partners" at bounding box center [347, 191] width 334 height 36
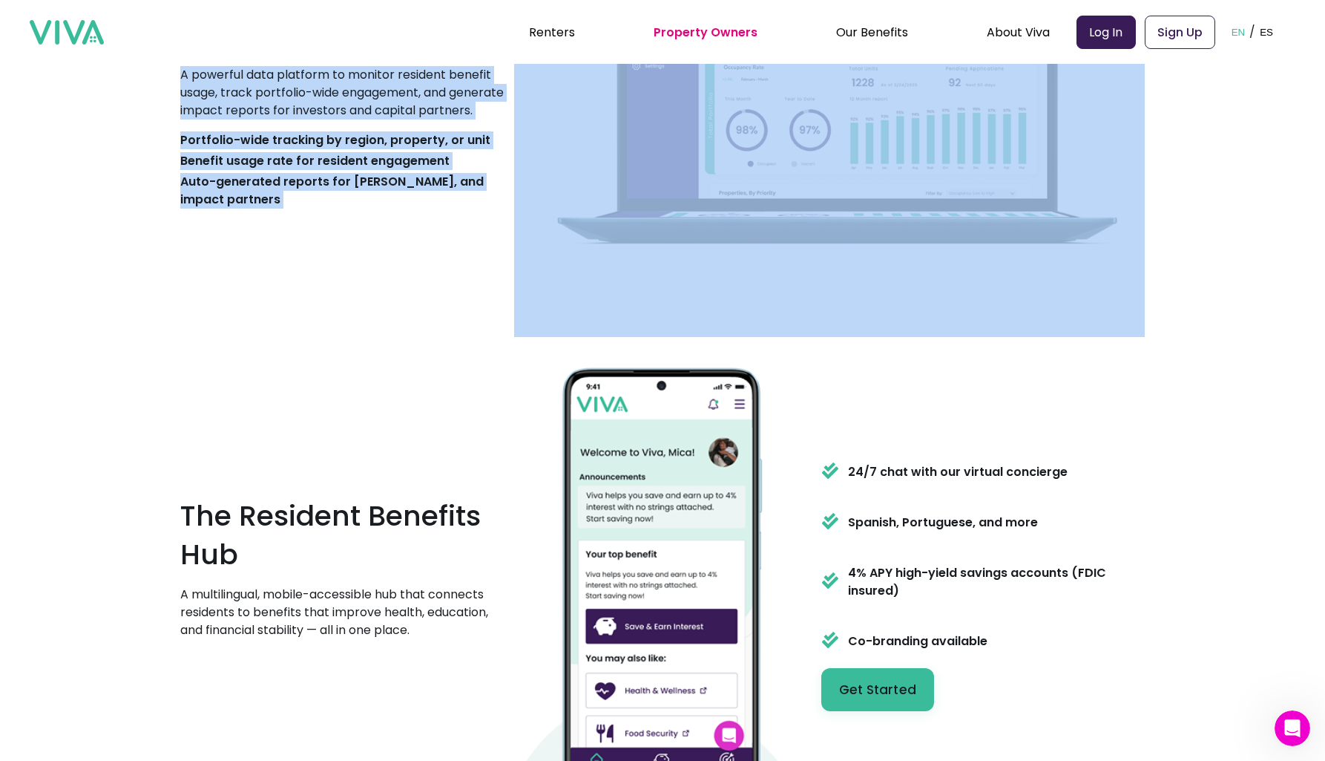
drag, startPoint x: 232, startPoint y: 206, endPoint x: 321, endPoint y: 125, distance: 120.3
click at [321, 125] on div "Viva's Housing Partner Dashboard A powerful data platform to monitor resident b…" at bounding box center [347, 90] width 334 height 240
click at [321, 119] on p "A powerful data platform to monitor resident benefit usage, track portfolio-wid…" at bounding box center [347, 92] width 334 height 53
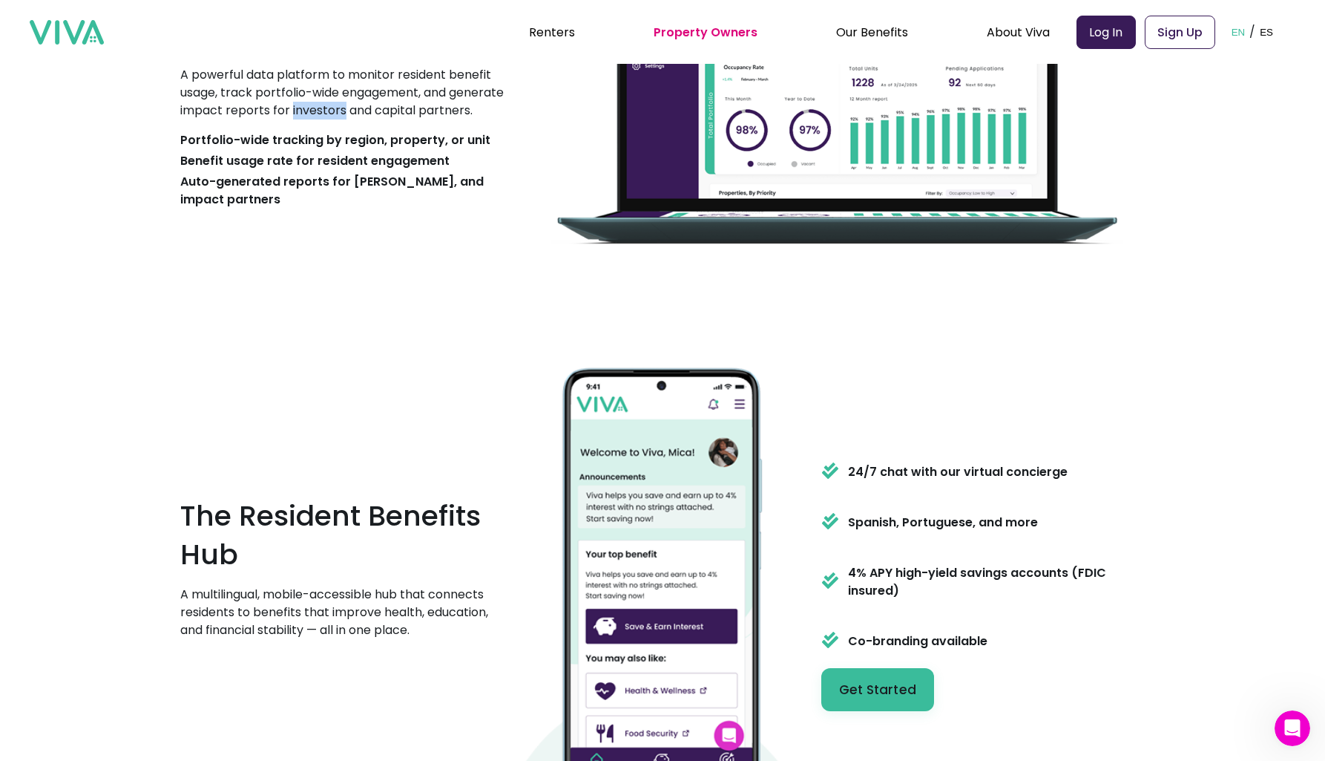
click at [321, 119] on p "A powerful data platform to monitor resident benefit usage, track portfolio-wid…" at bounding box center [347, 92] width 334 height 53
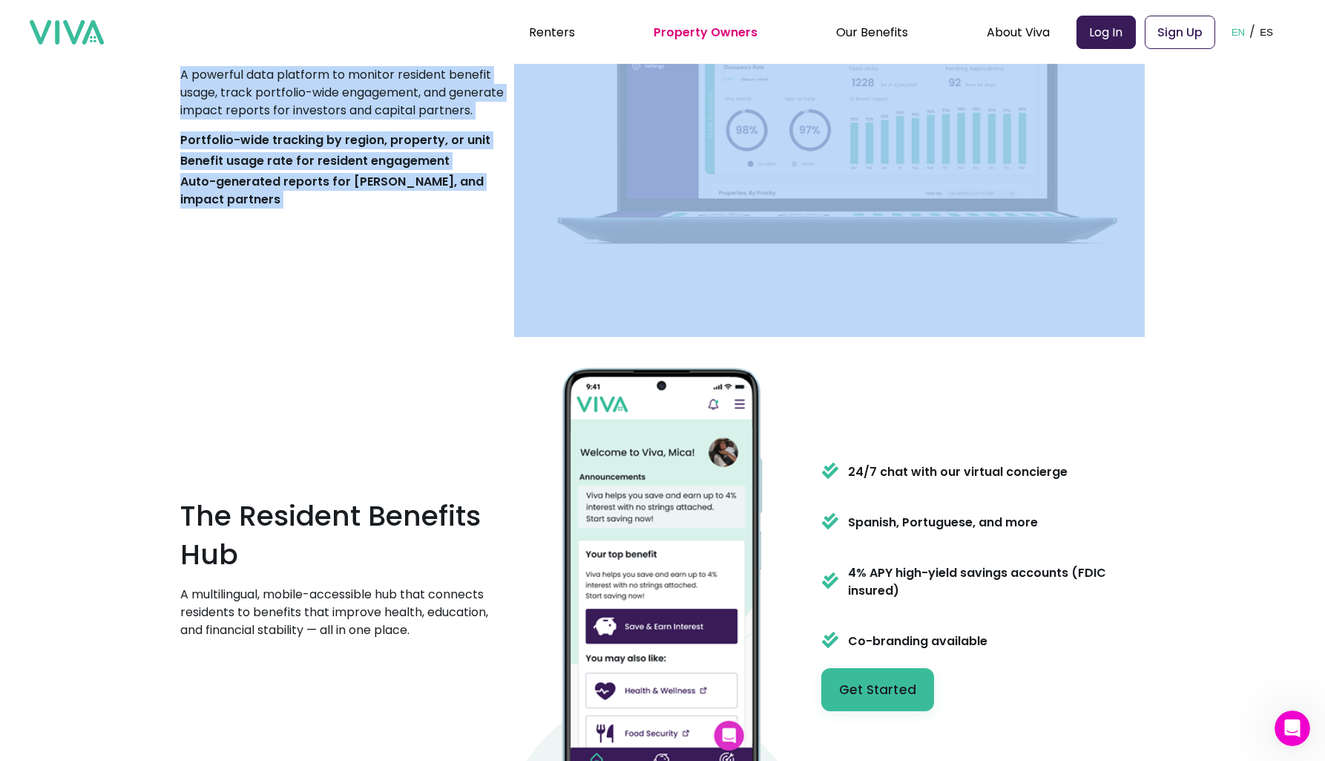
drag, startPoint x: 321, startPoint y: 125, endPoint x: 267, endPoint y: 203, distance: 94.5
click at [268, 203] on div "Viva's Housing Partner Dashboard A powerful data platform to monitor resident b…" at bounding box center [347, 90] width 334 height 240
click at [267, 203] on p "Auto-generated reports for [PERSON_NAME], and impact partners" at bounding box center [347, 191] width 334 height 36
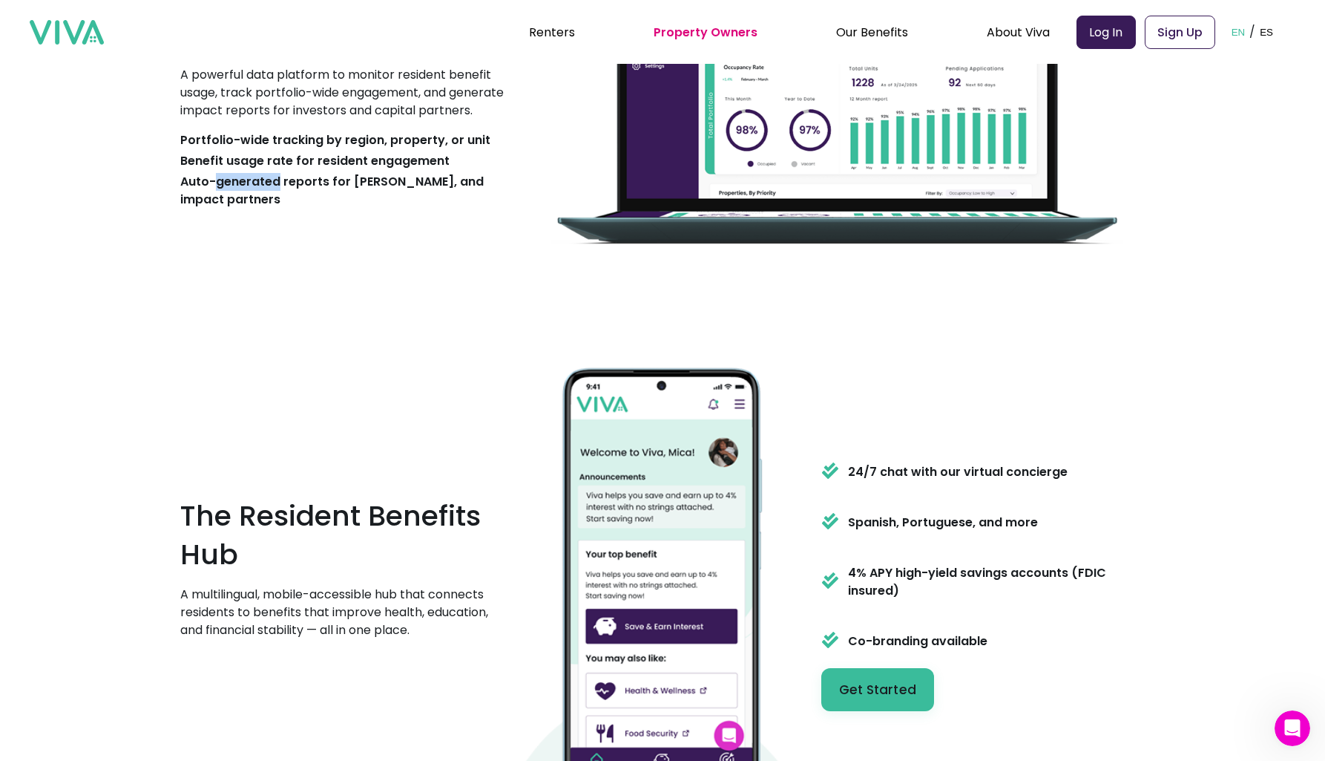
click at [267, 203] on p "Auto-generated reports for [PERSON_NAME], and impact partners" at bounding box center [347, 191] width 334 height 36
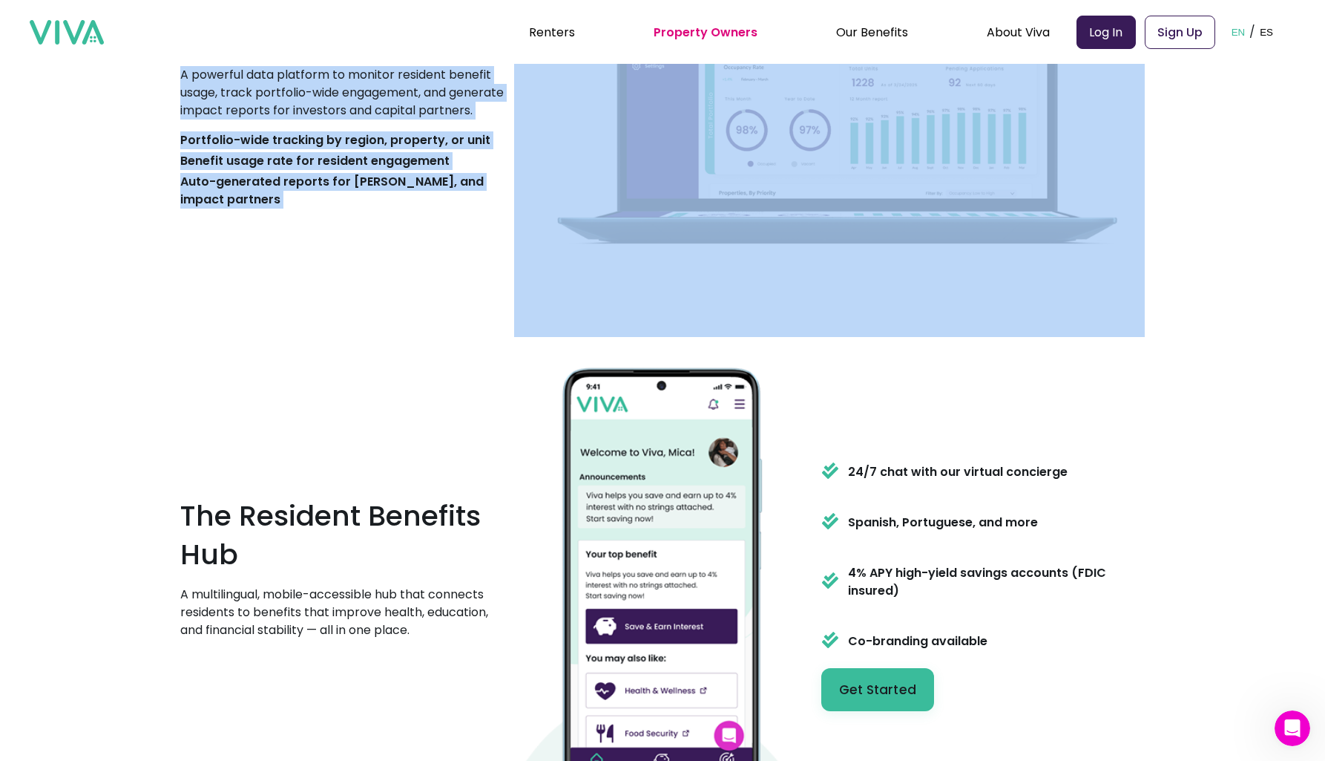
drag, startPoint x: 267, startPoint y: 203, endPoint x: 321, endPoint y: 132, distance: 88.9
click at [321, 132] on div "Viva's Housing Partner Dashboard A powerful data platform to monitor resident b…" at bounding box center [347, 90] width 334 height 240
click at [321, 119] on p "A powerful data platform to monitor resident benefit usage, track portfolio-wid…" at bounding box center [347, 92] width 334 height 53
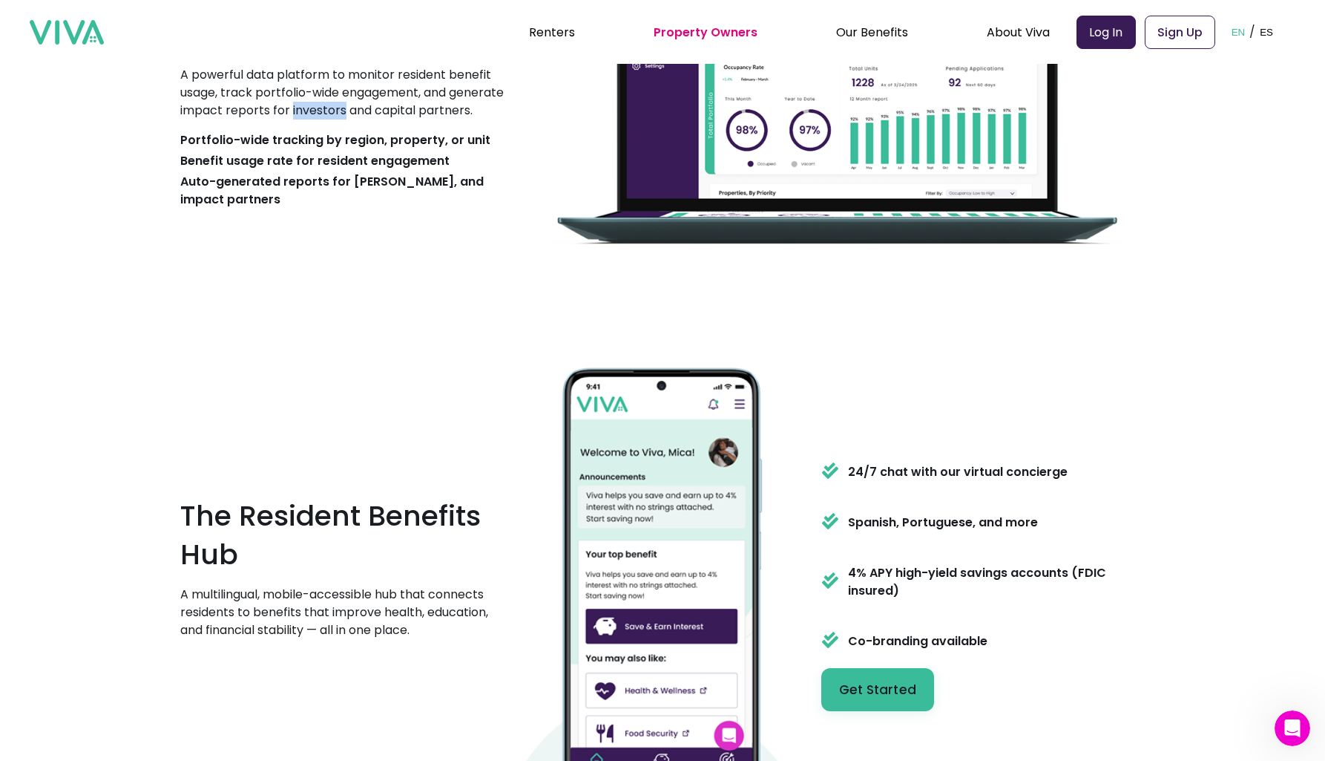
click at [321, 119] on p "A powerful data platform to monitor resident benefit usage, track portfolio-wid…" at bounding box center [347, 92] width 334 height 53
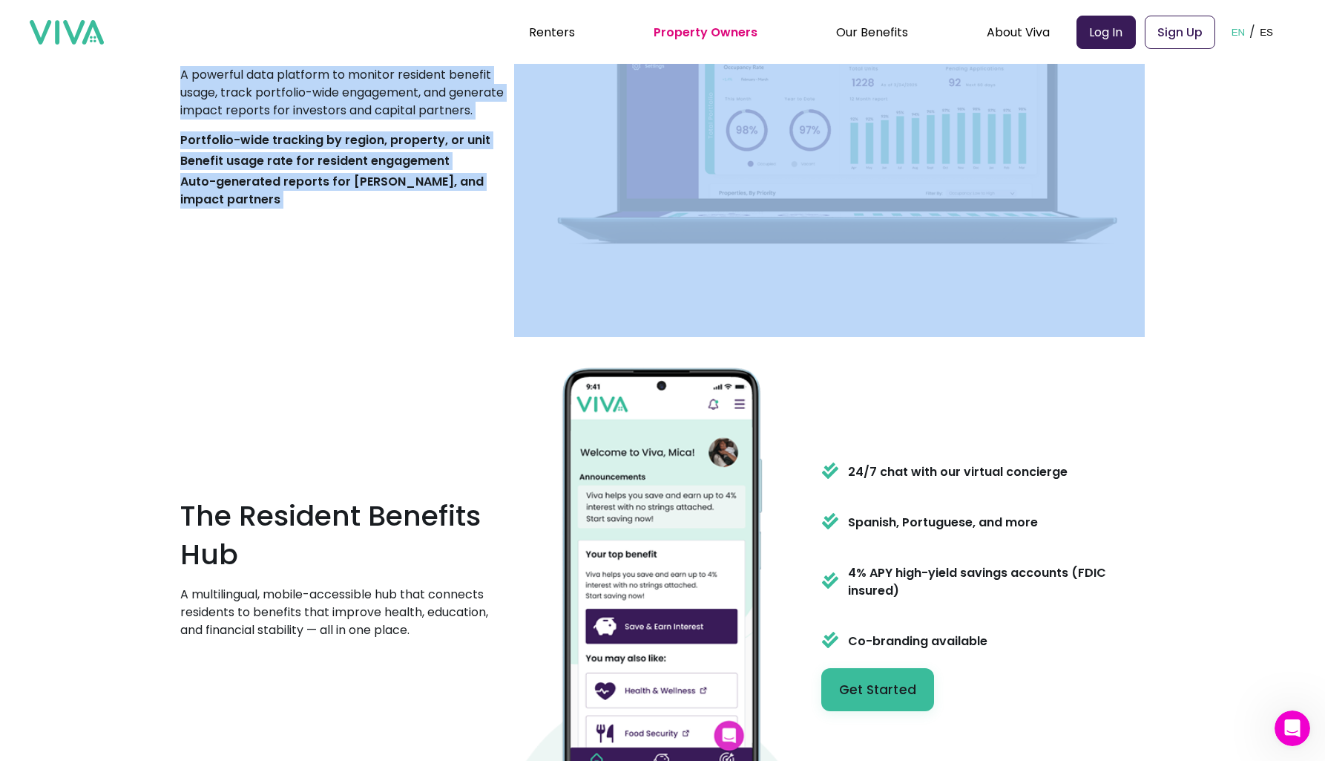
drag, startPoint x: 321, startPoint y: 132, endPoint x: 259, endPoint y: 214, distance: 103.3
click at [259, 209] on div "Viva's Housing Partner Dashboard A powerful data platform to monitor resident b…" at bounding box center [347, 90] width 334 height 240
click at [258, 209] on p "Auto-generated reports for [PERSON_NAME], and impact partners" at bounding box center [347, 191] width 334 height 36
drag, startPoint x: 258, startPoint y: 213, endPoint x: 331, endPoint y: 106, distance: 129.3
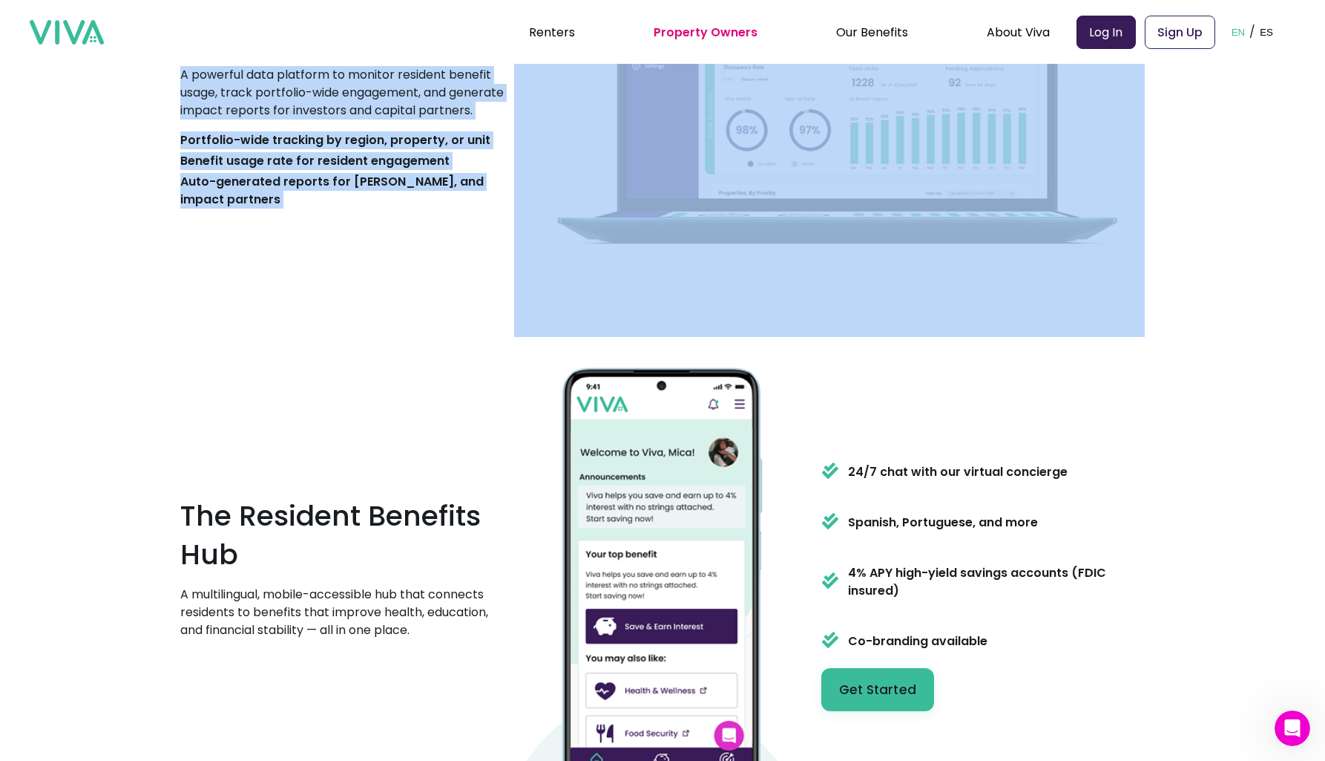
click at [331, 106] on div "Viva's Housing Partner Dashboard A powerful data platform to monitor resident b…" at bounding box center [347, 90] width 334 height 240
click at [331, 106] on p "A powerful data platform to monitor resident benefit usage, track portfolio-wid…" at bounding box center [347, 92] width 334 height 53
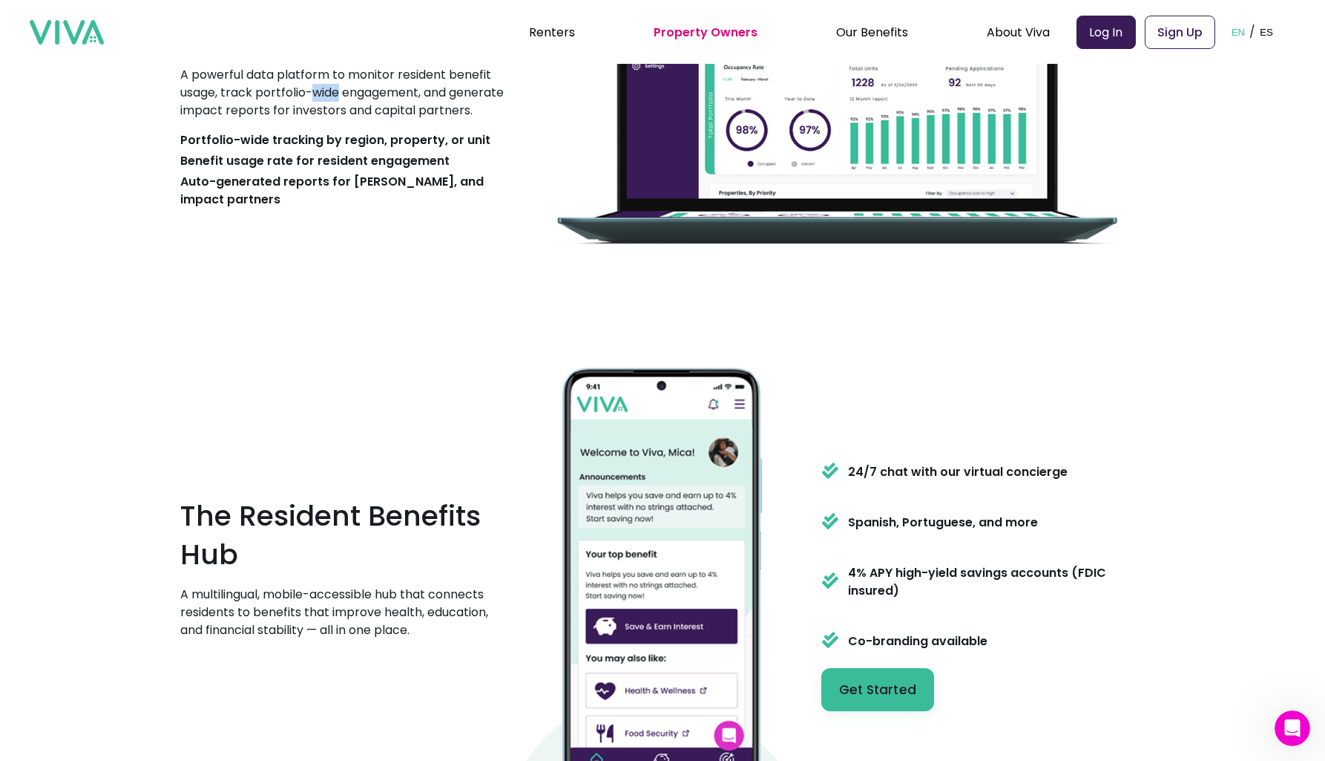
click at [331, 107] on p "A powerful data platform to monitor resident benefit usage, track portfolio-wid…" at bounding box center [347, 92] width 334 height 53
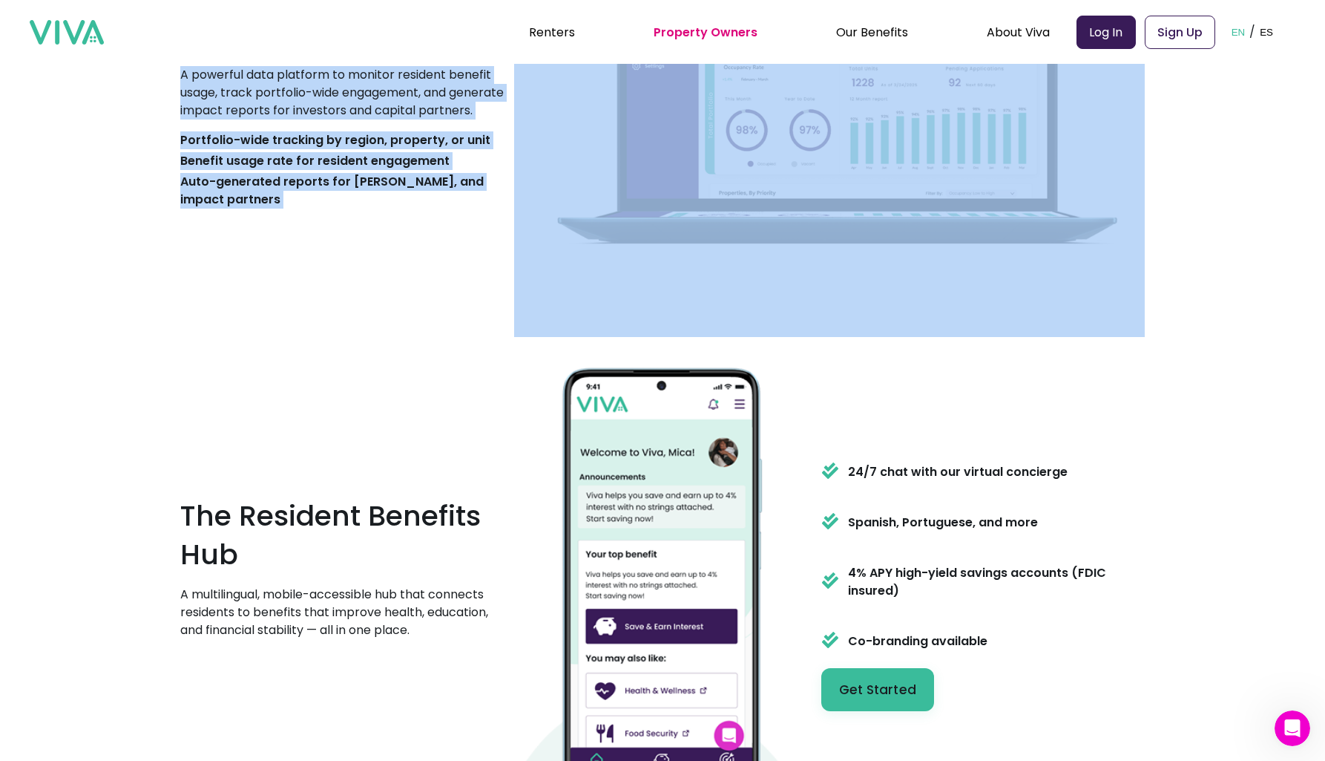
drag, startPoint x: 331, startPoint y: 107, endPoint x: 259, endPoint y: 205, distance: 121.6
click at [259, 205] on div "Viva's Housing Partner Dashboard A powerful data platform to monitor resident b…" at bounding box center [347, 90] width 334 height 240
click at [258, 205] on p "Auto-generated reports for [PERSON_NAME], and impact partners" at bounding box center [347, 191] width 334 height 36
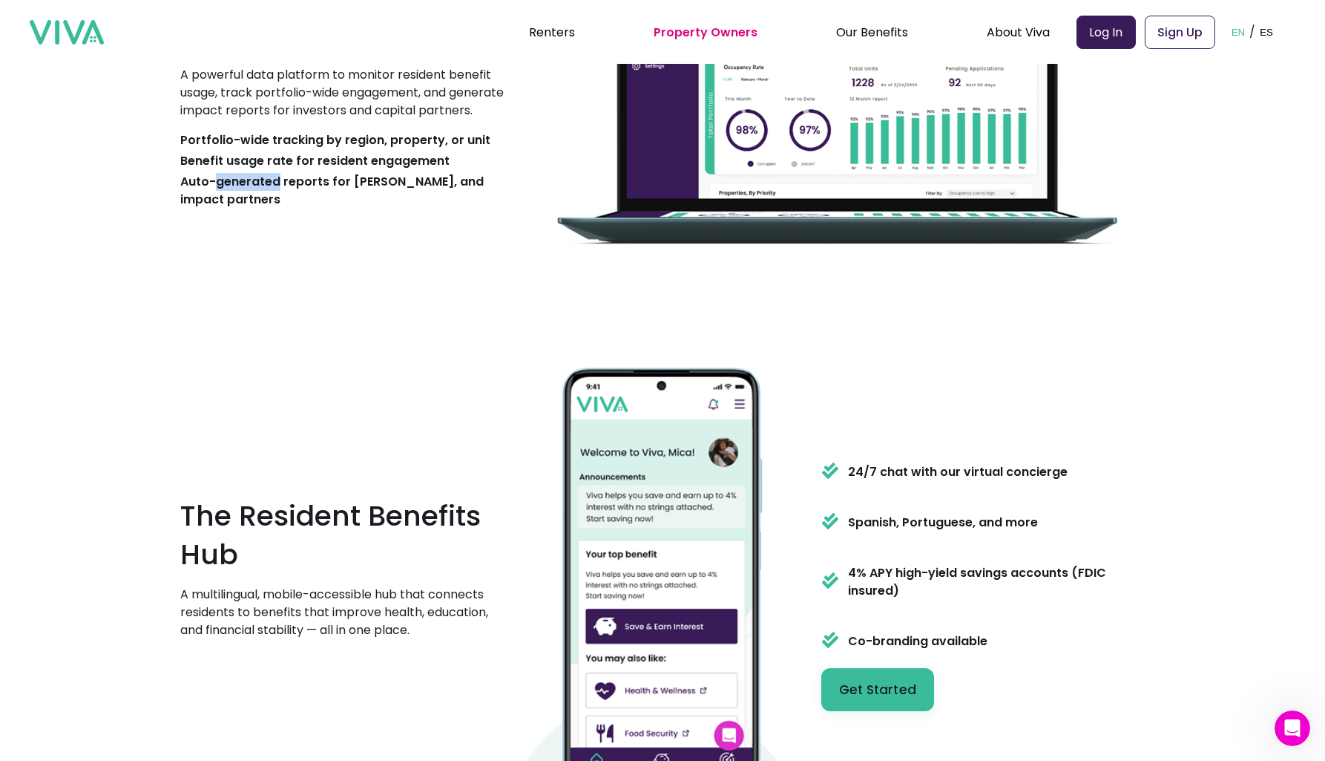
click at [258, 205] on p "Auto-generated reports for [PERSON_NAME], and impact partners" at bounding box center [347, 191] width 334 height 36
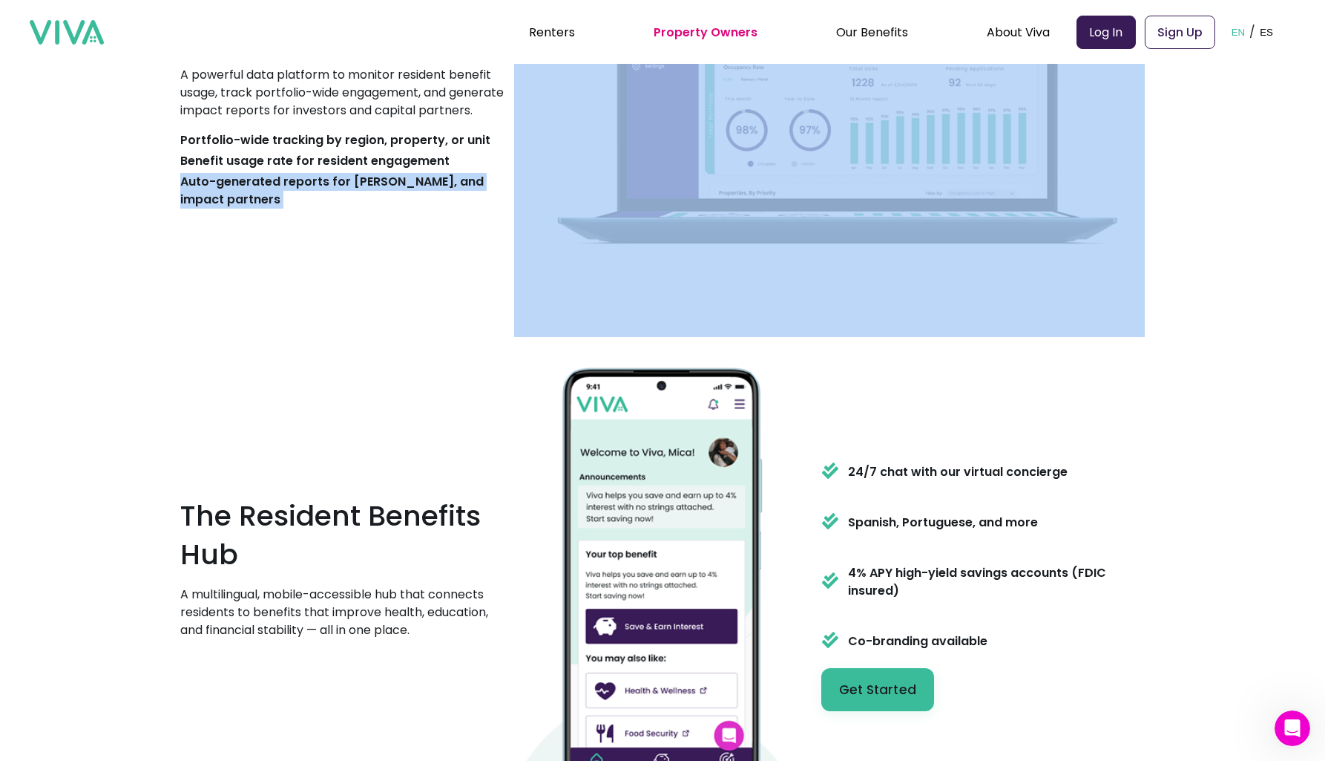
click at [258, 205] on p "Auto-generated reports for [PERSON_NAME], and impact partners" at bounding box center [347, 191] width 334 height 36
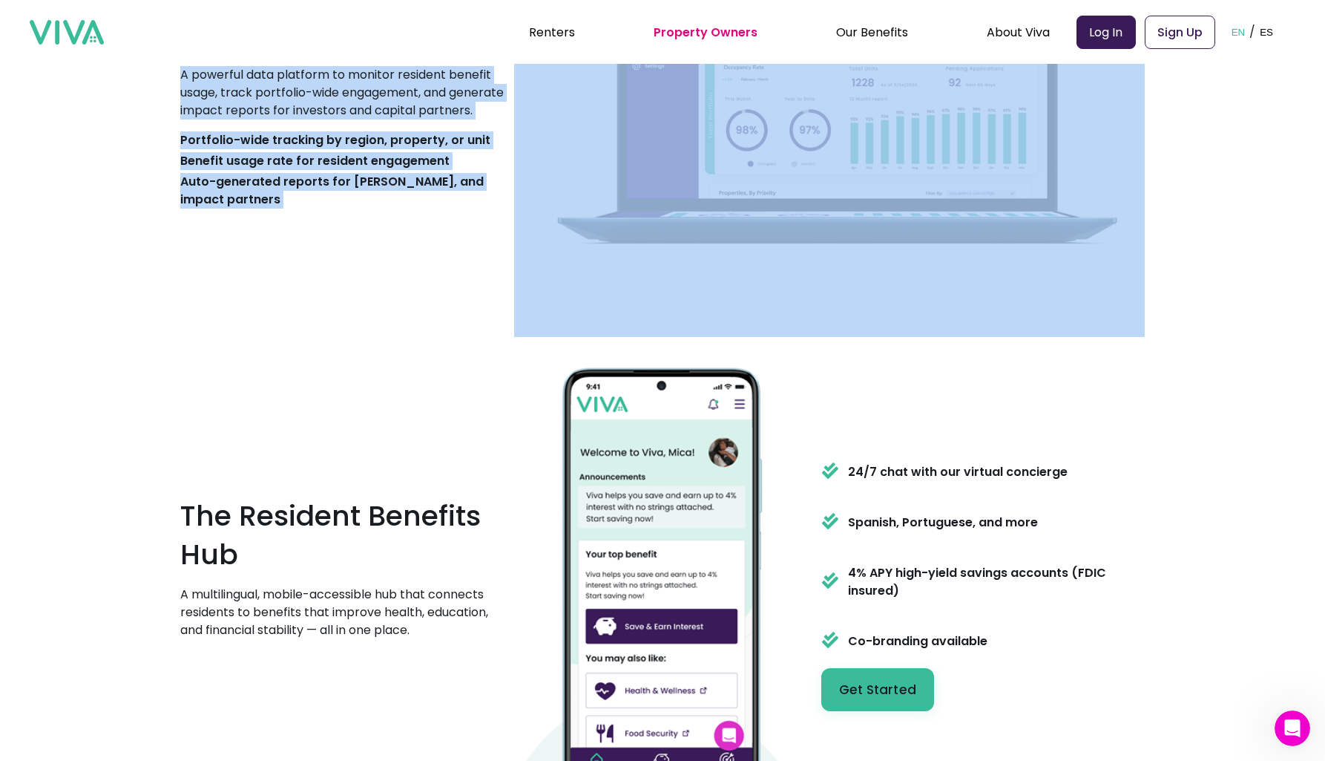
drag, startPoint x: 258, startPoint y: 205, endPoint x: 306, endPoint y: 128, distance: 91.0
click at [306, 128] on div "Viva's Housing Partner Dashboard A powerful data platform to monitor resident b…" at bounding box center [347, 90] width 334 height 240
click at [306, 119] on p "A powerful data platform to monitor resident benefit usage, track portfolio-wid…" at bounding box center [347, 92] width 334 height 53
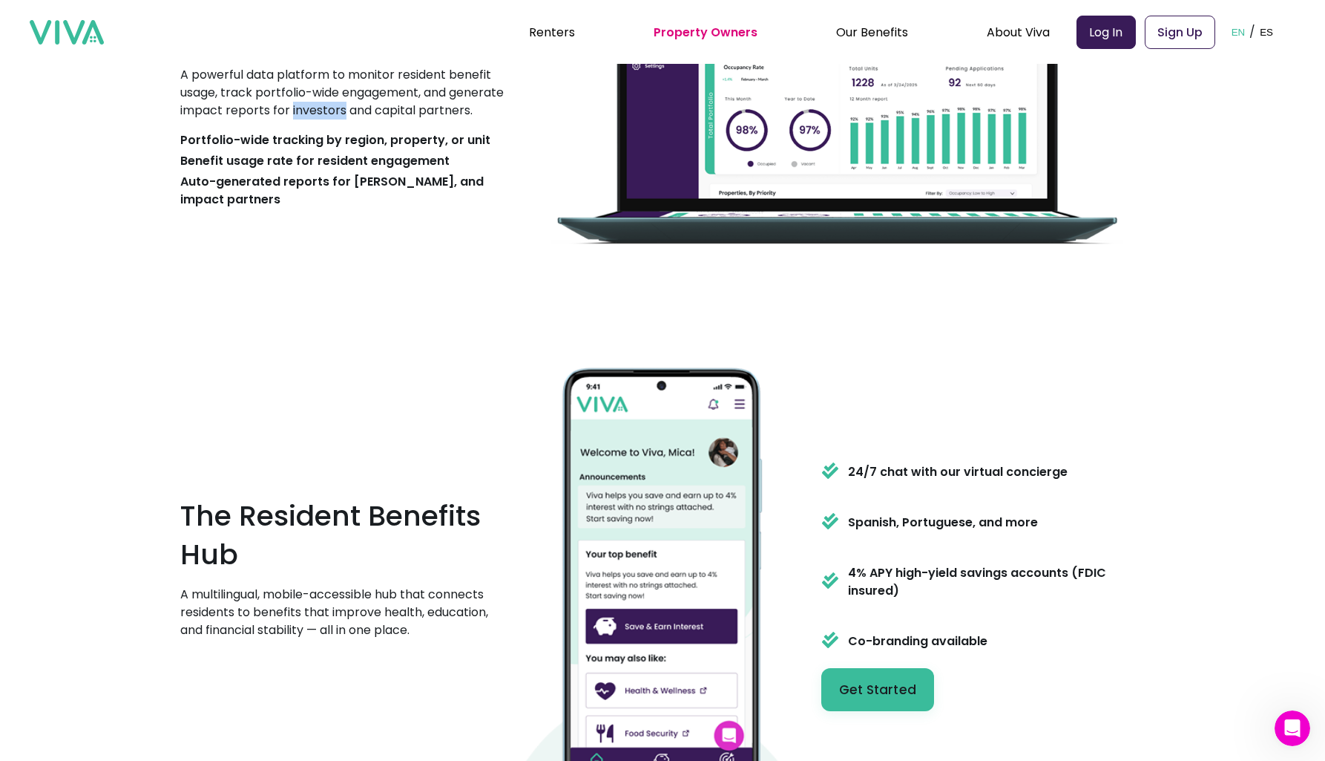
click at [306, 119] on p "A powerful data platform to monitor resident benefit usage, track portfolio-wid…" at bounding box center [347, 92] width 334 height 53
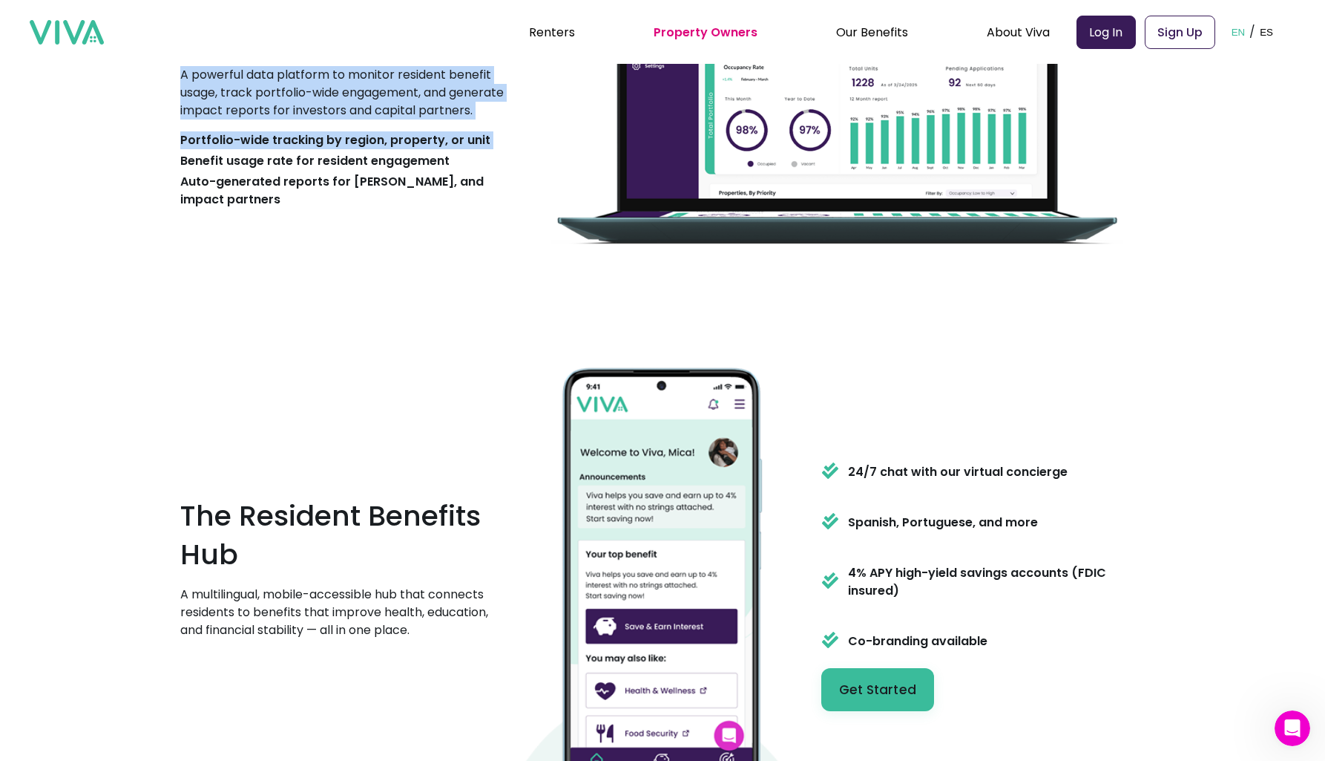
drag, startPoint x: 306, startPoint y: 128, endPoint x: 237, endPoint y: 232, distance: 124.7
click at [237, 232] on div "What Viva Brings to Your Property Viva's Housing Partner Dashboard A powerful d…" at bounding box center [662, 95] width 965 height 483
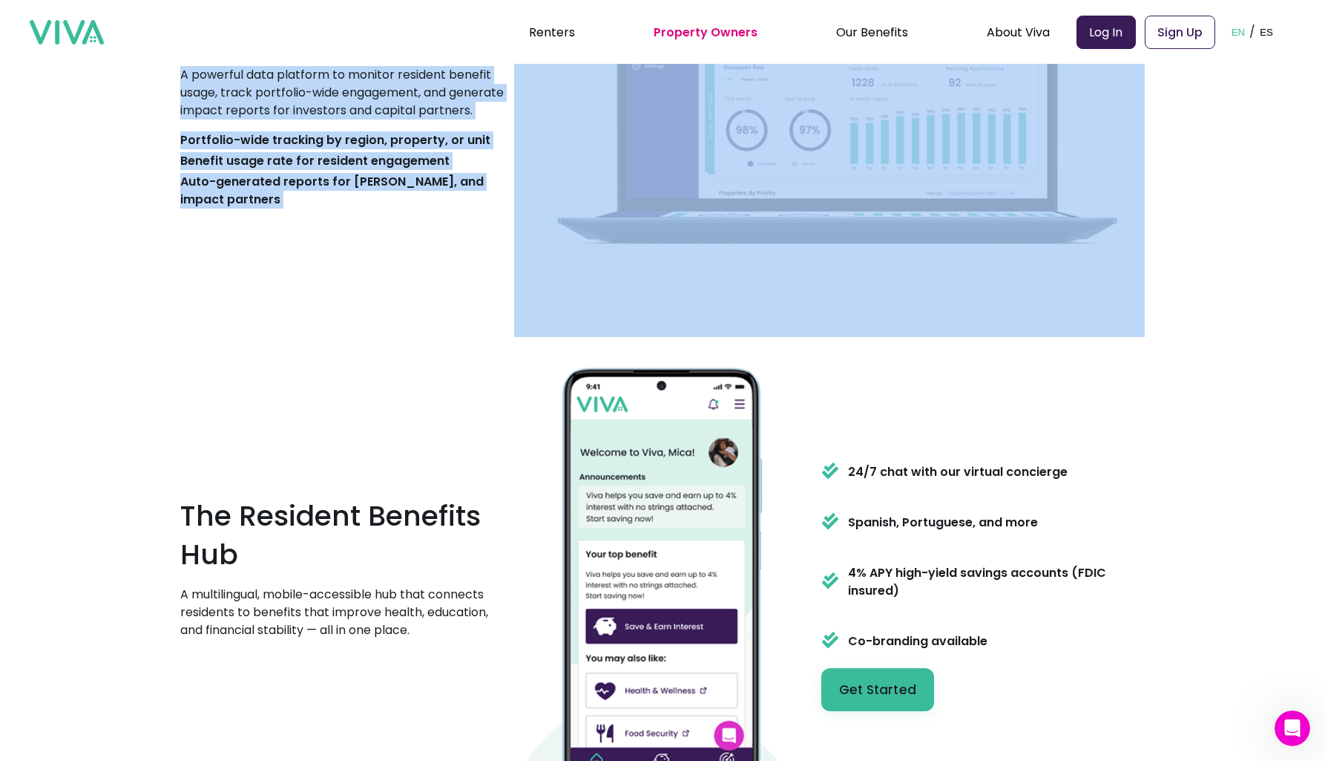
click at [237, 232] on div "What Viva Brings to Your Property Viva's Housing Partner Dashboard A powerful d…" at bounding box center [662, 95] width 965 height 483
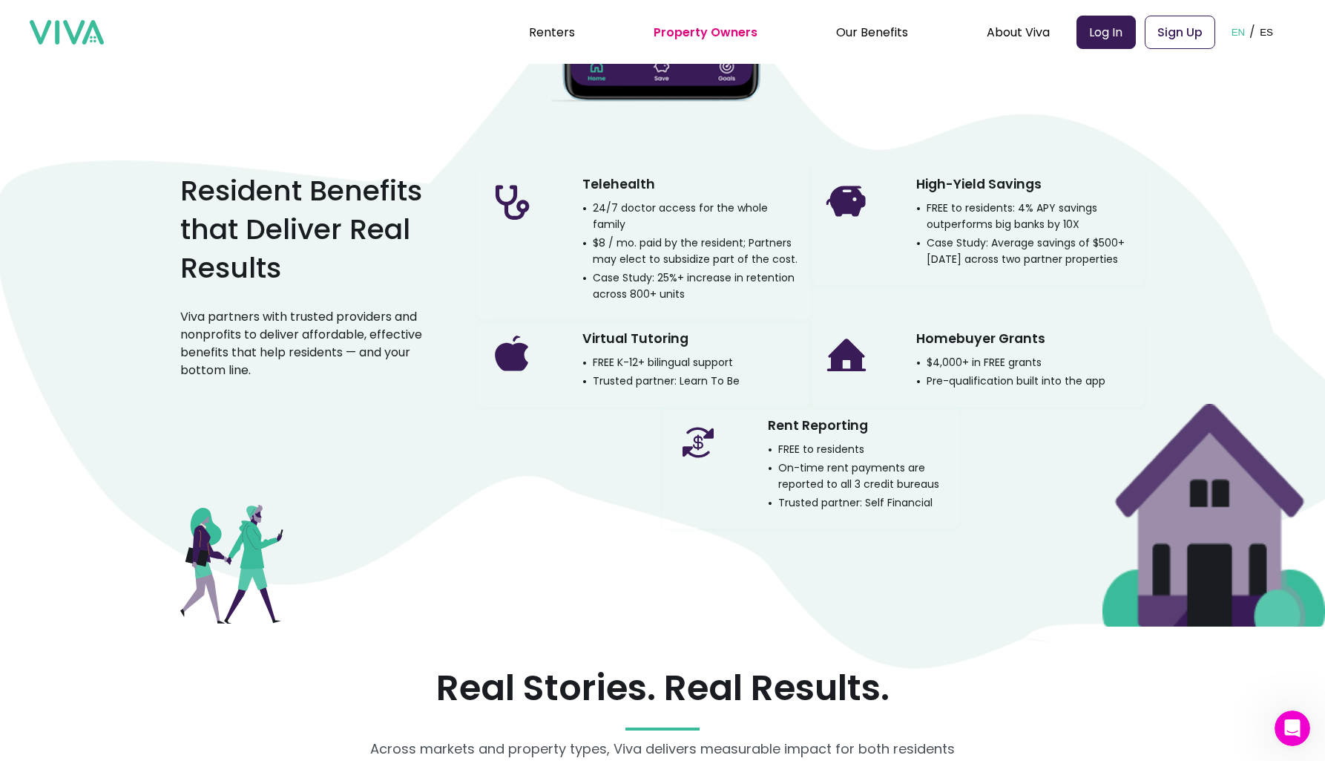
scroll to position [2044, 10]
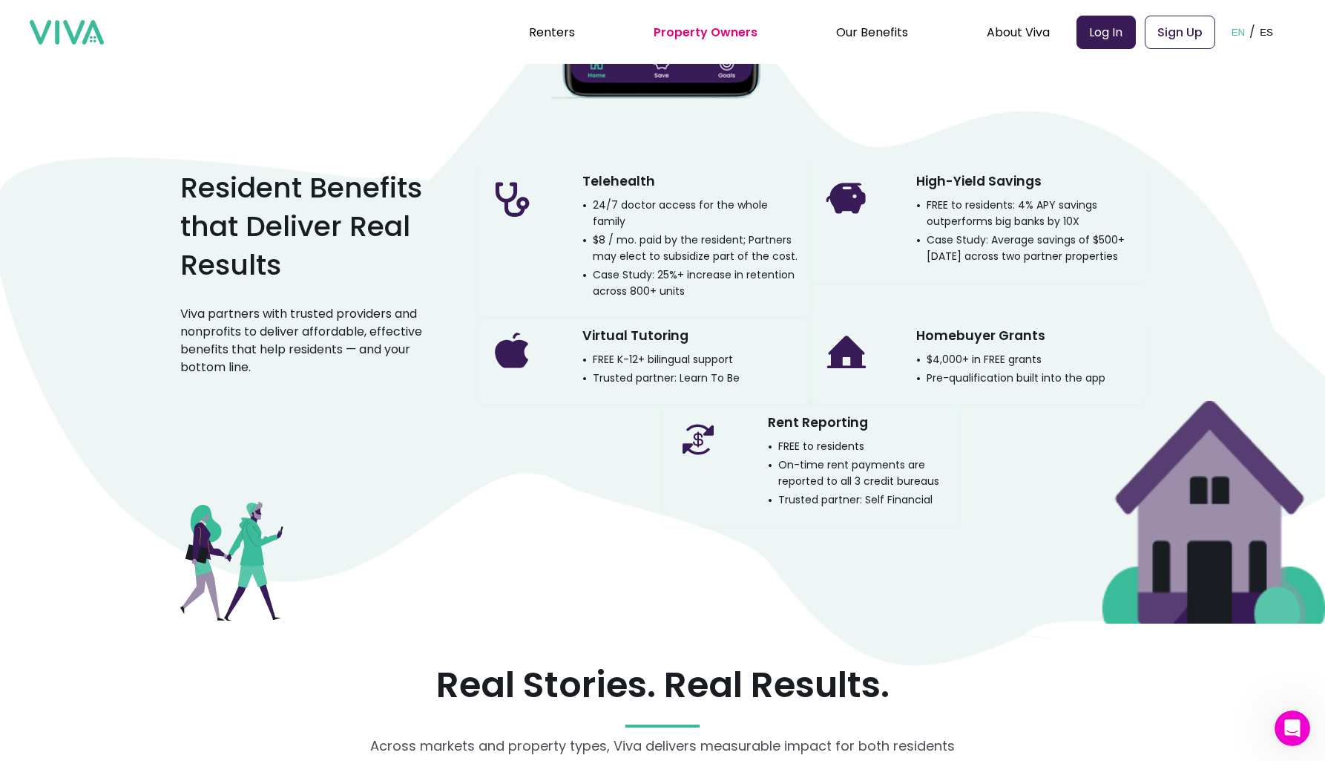
click at [819, 421] on h3 "Rent Reporting" at bounding box center [818, 423] width 100 height 26
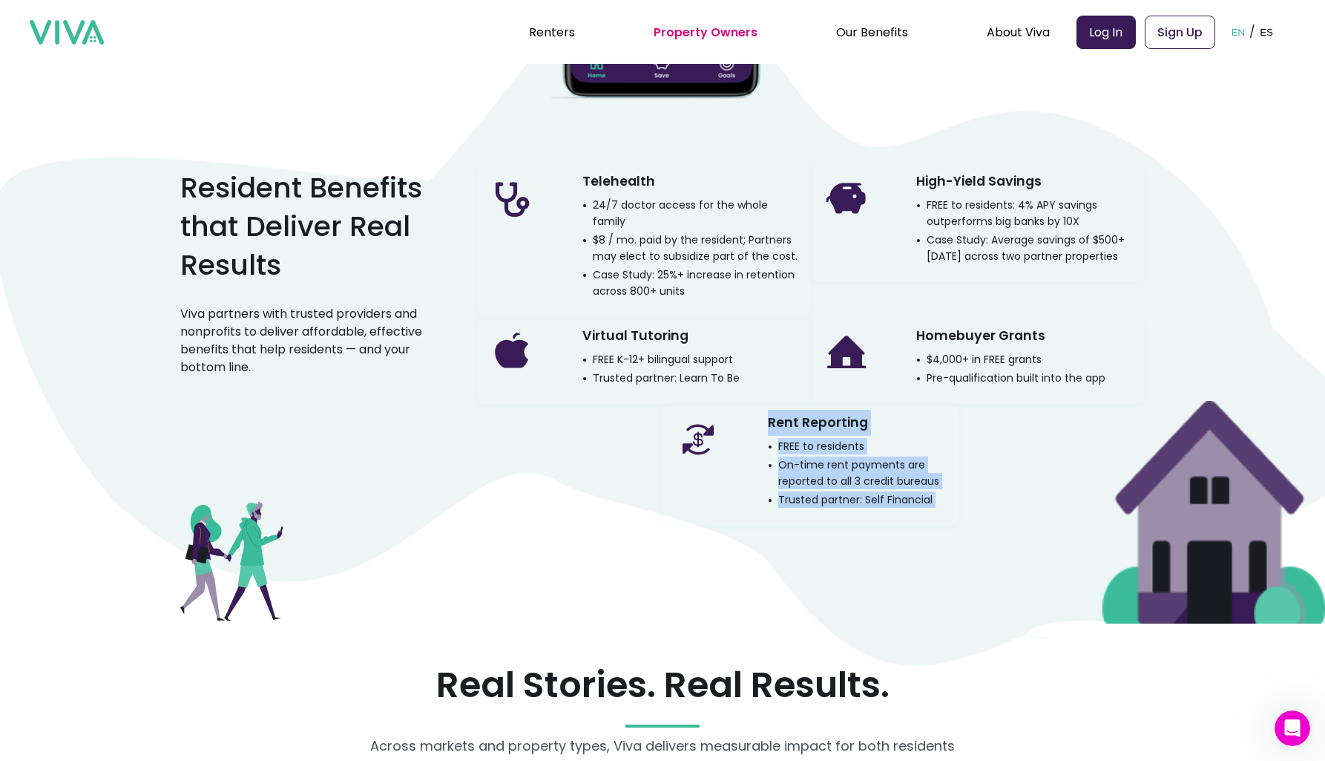
drag, startPoint x: 819, startPoint y: 421, endPoint x: 848, endPoint y: 505, distance: 89.2
click at [848, 505] on div "Rent Reporting FREE to residents On-time rent payments are reported to all 3 cr…" at bounding box center [858, 459] width 180 height 98
click at [846, 499] on p "Trusted partner: Self Financial" at bounding box center [850, 499] width 165 height 16
drag, startPoint x: 846, startPoint y: 499, endPoint x: 802, endPoint y: 430, distance: 81.7
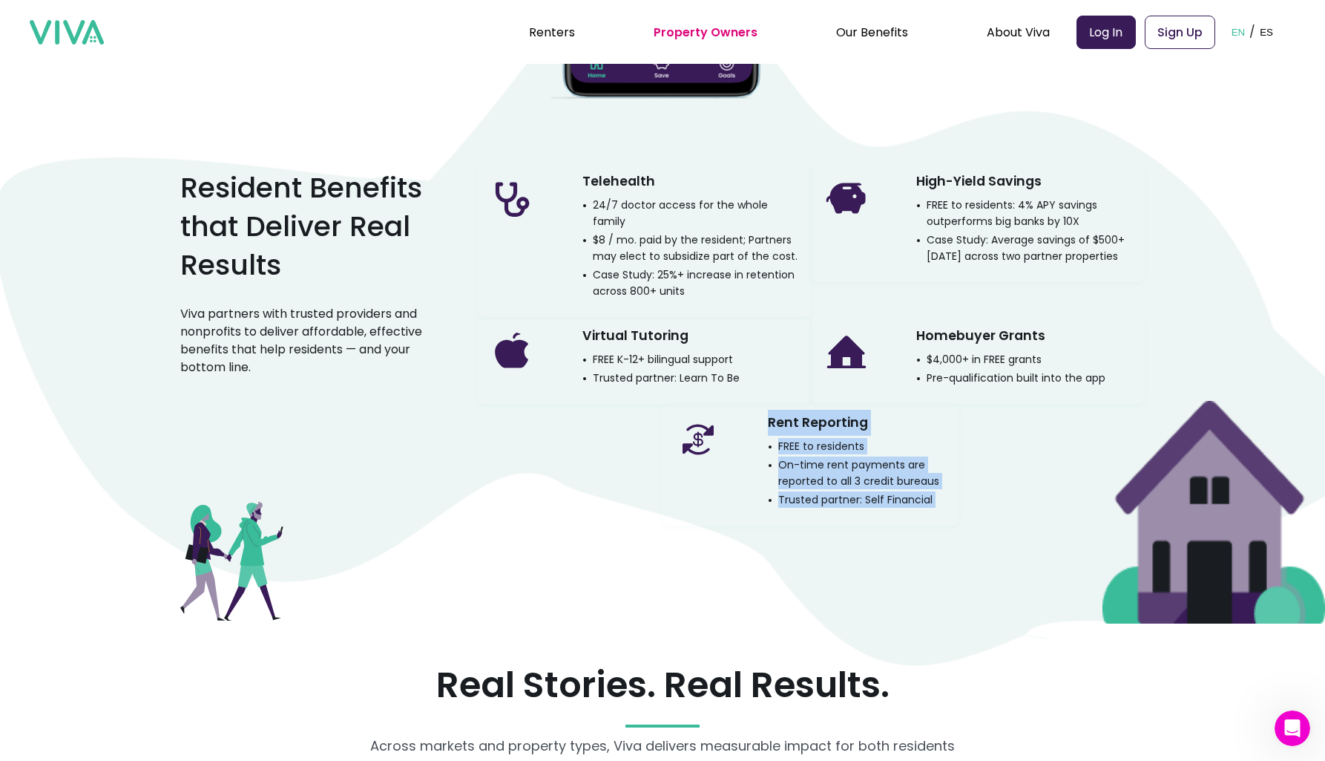
click at [802, 430] on div "Rent Reporting FREE to residents On-time rent payments are reported to all 3 cr…" at bounding box center [858, 459] width 180 height 98
click at [802, 430] on h3 "Rent Reporting" at bounding box center [818, 423] width 100 height 26
drag, startPoint x: 802, startPoint y: 430, endPoint x: 837, endPoint y: 510, distance: 86.7
click at [837, 510] on div "Rent Reporting FREE to residents On-time rent payments are reported to all 3 cr…" at bounding box center [811, 465] width 297 height 122
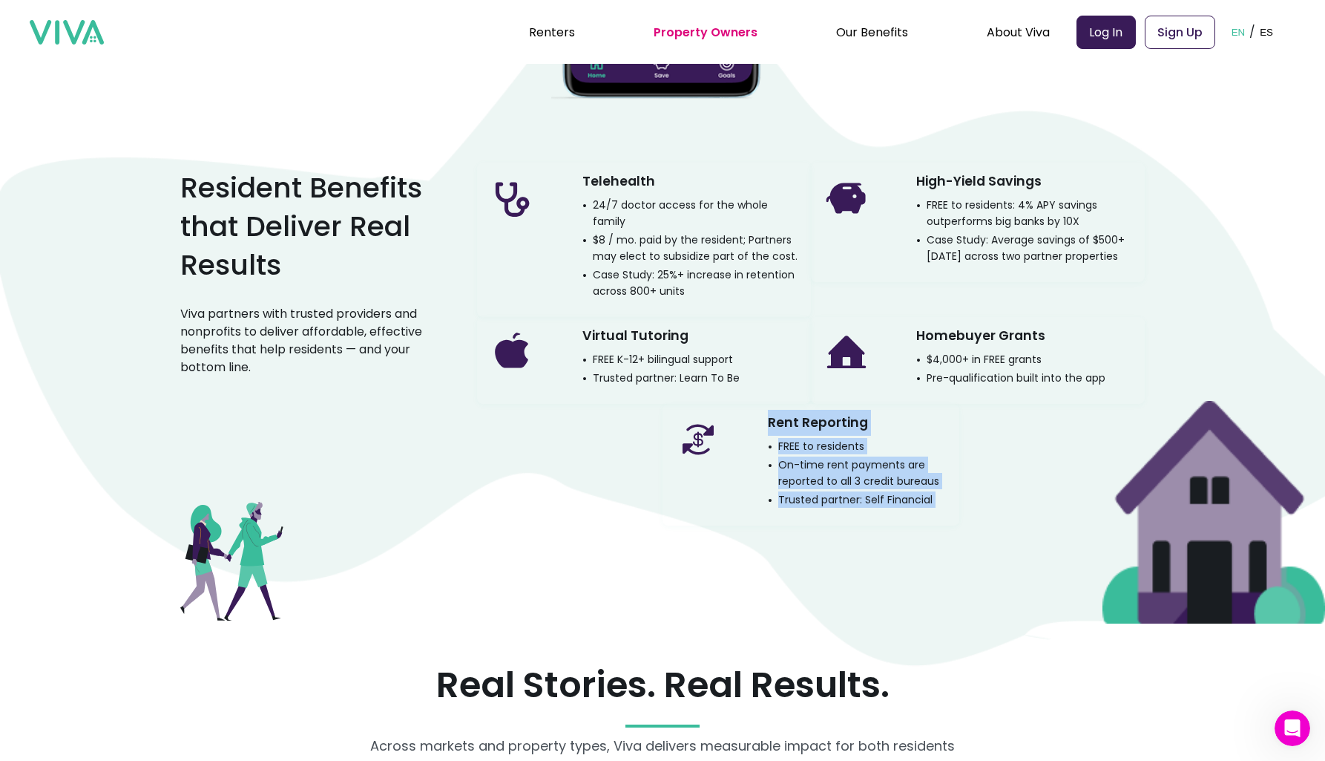
click at [836, 502] on p "Trusted partner: Self Financial" at bounding box center [850, 499] width 165 height 16
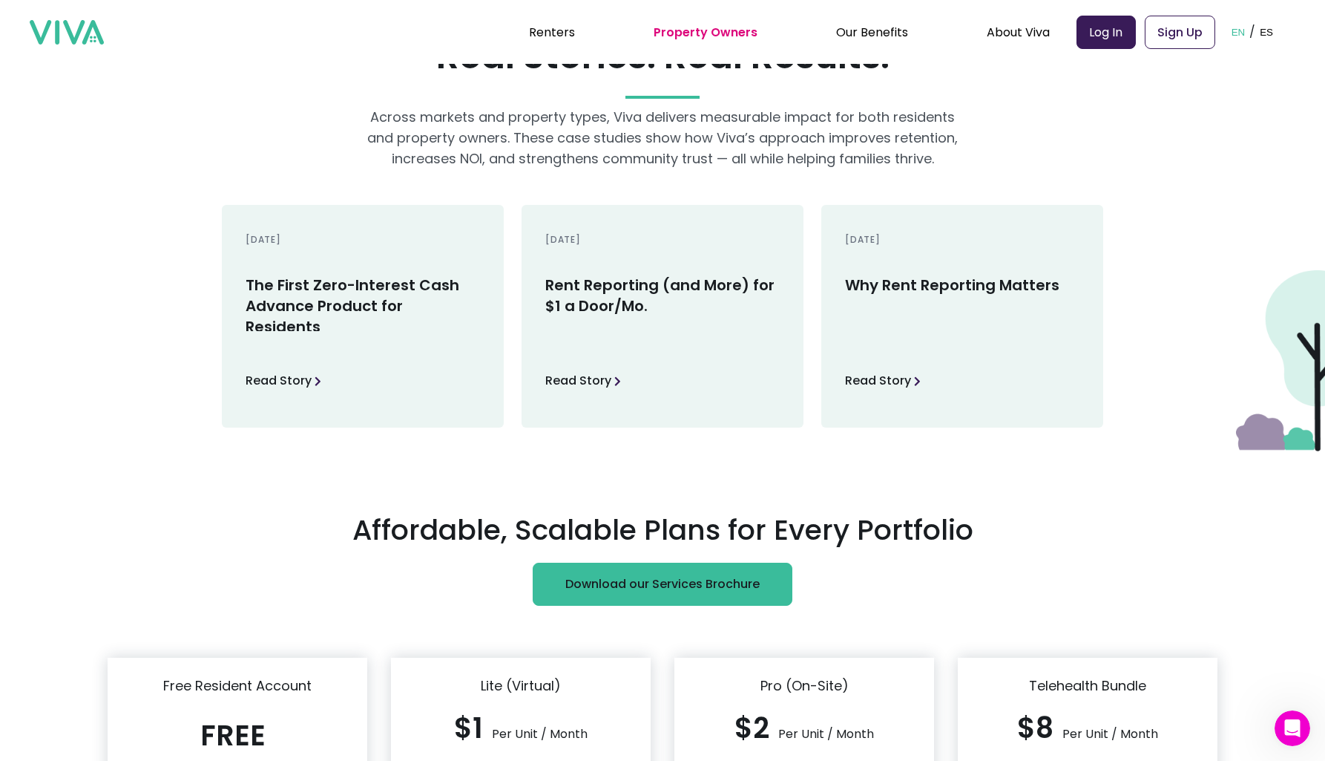
scroll to position [2553, 10]
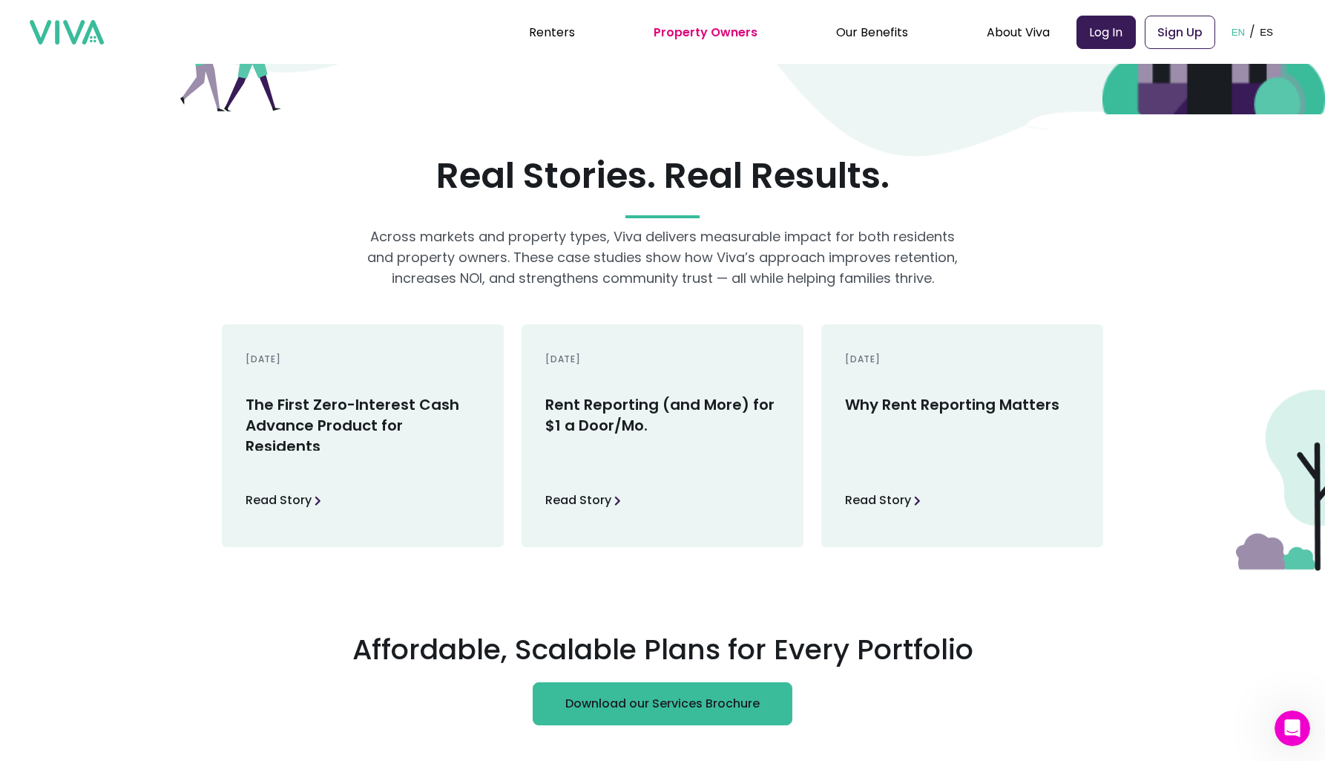
click at [597, 275] on p "Across markets and property types, Viva delivers measurable impact for both res…" at bounding box center [663, 257] width 594 height 62
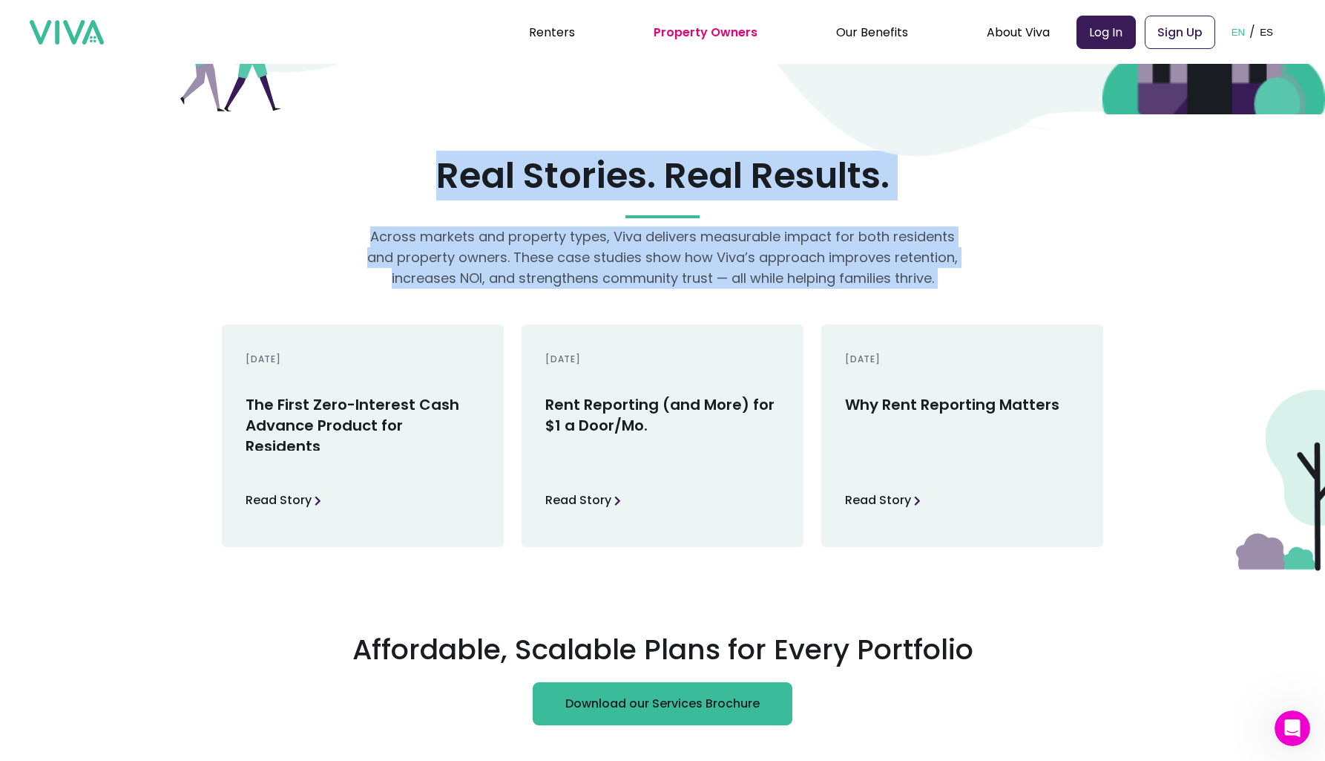
drag, startPoint x: 597, startPoint y: 275, endPoint x: 607, endPoint y: 198, distance: 77.9
click at [607, 198] on div "Real Stories. Real Results. Across markets and property types, Viva delivers me…" at bounding box center [662, 342] width 965 height 433
click at [607, 197] on h2 "Real Stories. Real Results." at bounding box center [662, 176] width 965 height 42
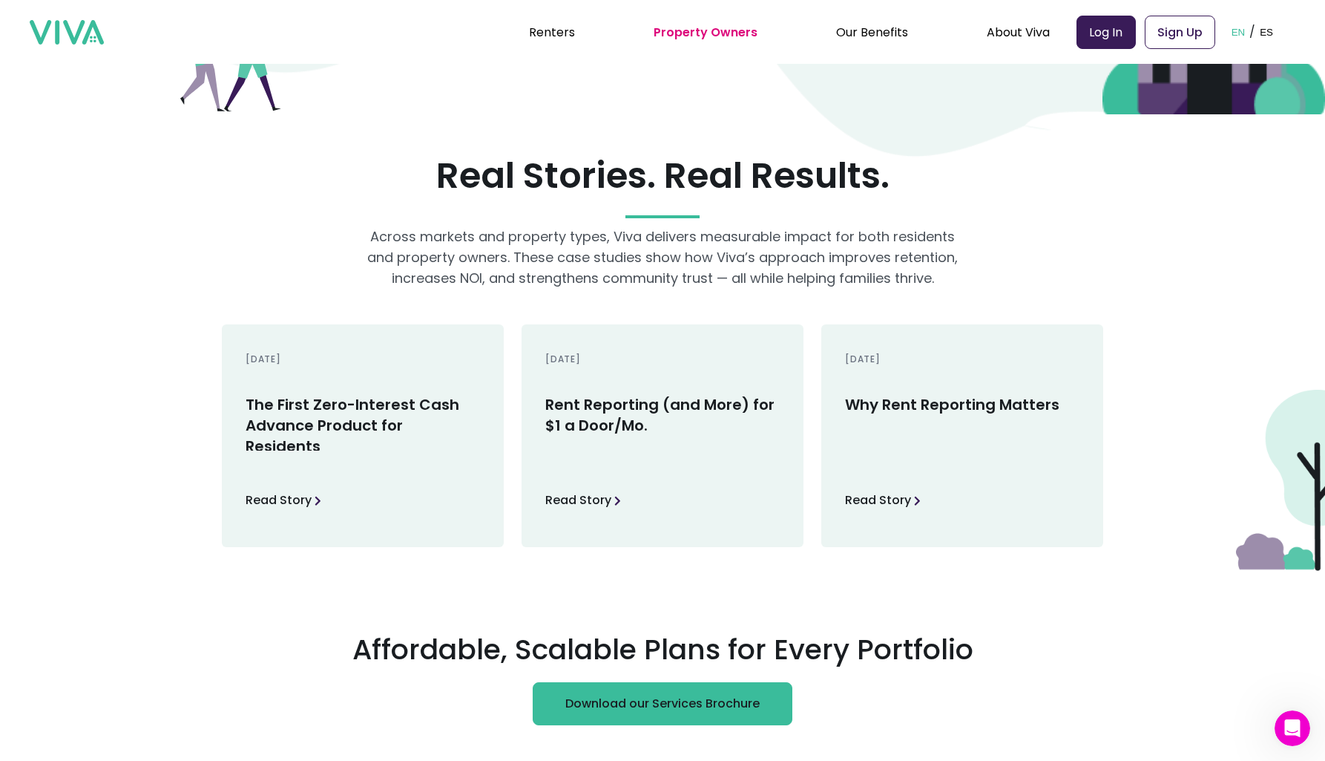
click at [607, 197] on h2 "Real Stories. Real Results." at bounding box center [662, 176] width 965 height 42
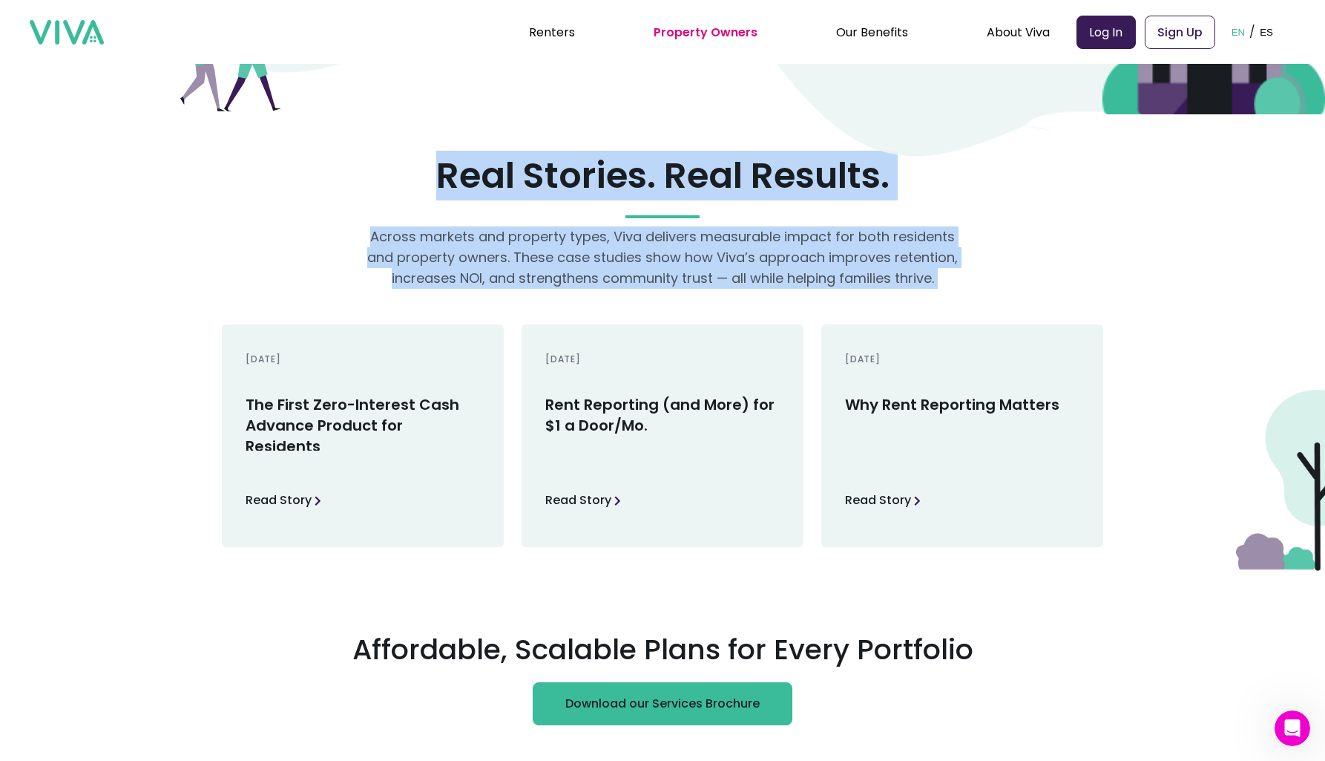
drag, startPoint x: 607, startPoint y: 198, endPoint x: 606, endPoint y: 250, distance: 52.0
click at [606, 250] on div "Real Stories. Real Results. Across markets and property types, Viva delivers me…" at bounding box center [662, 342] width 965 height 433
click at [606, 250] on p "Across markets and property types, Viva delivers measurable impact for both res…" at bounding box center [663, 257] width 594 height 62
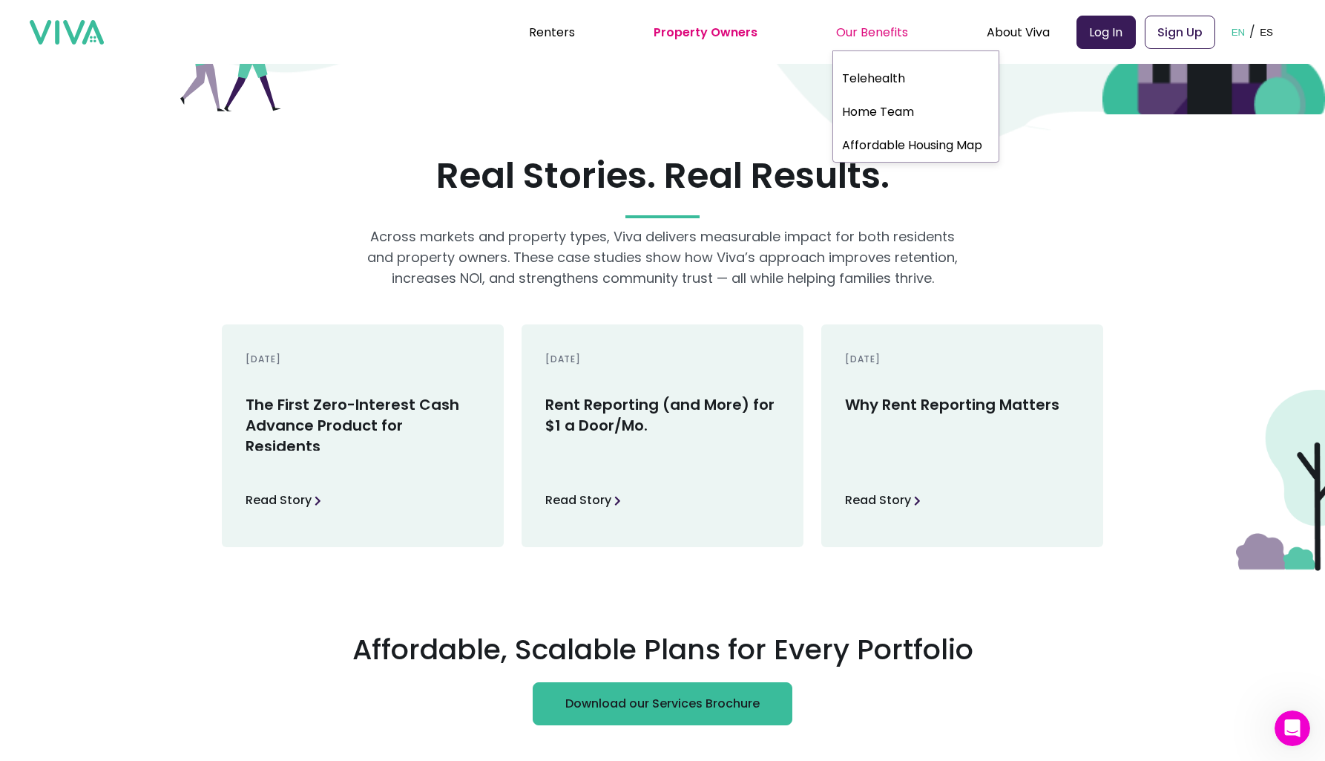
click at [873, 25] on div "Our Benefits" at bounding box center [872, 31] width 72 height 37
click at [933, 141] on link "Affordable Housing Map" at bounding box center [916, 144] width 166 height 27
